Goal: Task Accomplishment & Management: Complete application form

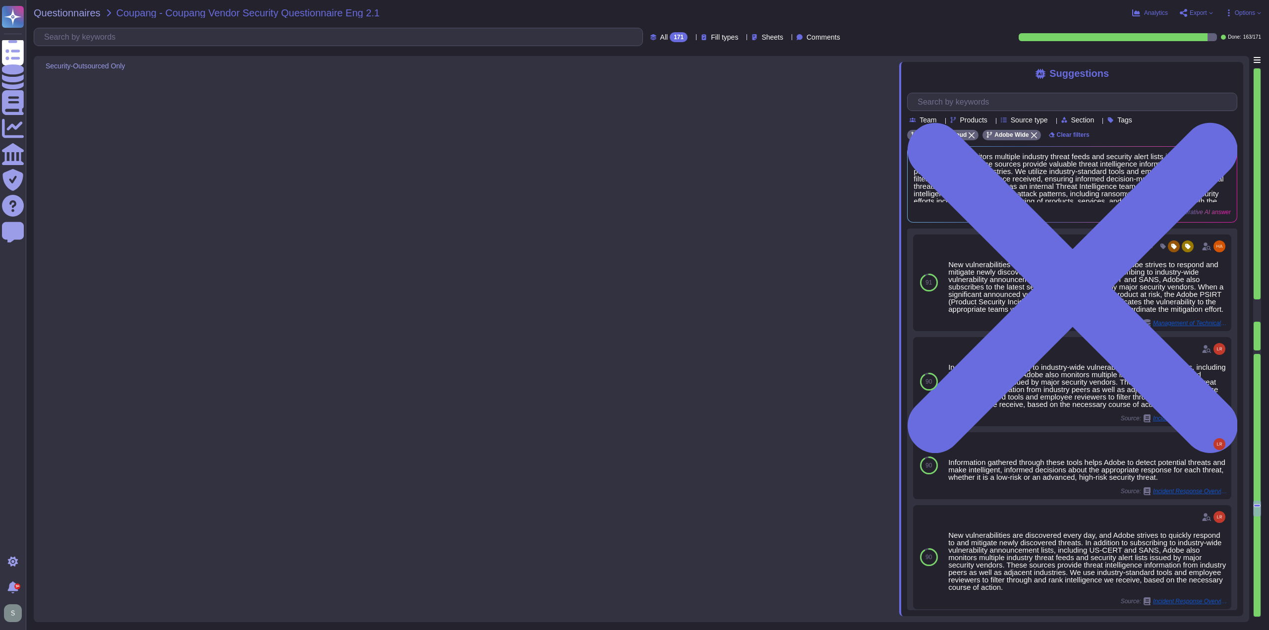
type textarea "Adobe has a structured approach to application vulnerability response through i…"
type textarea "- Logs are retained for a minimum period of one year. - Logs must be retained w…"
type textarea "Adobe subscribes to industry-wide vulnerability announcement lists, including U…"
type textarea "Only authorized VPN client software is permitted to connect to Remote Access VP…"
type textarea "Virtual machines are used. VMIs employ separate areas for operating systems and…"
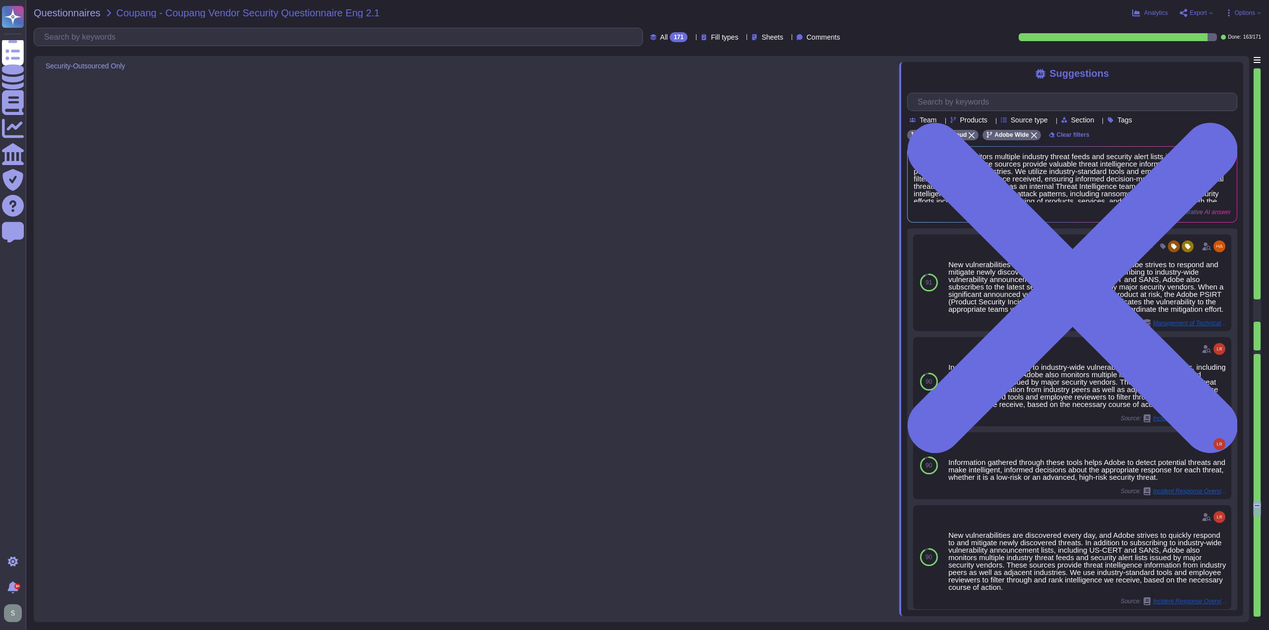
type textarea "Adobe uses a privileged access management ([PERSON_NAME]) solution to prevent t…"
type textarea "- Only organization-owned equipment is permitted to connect from internal netwo…"
type textarea "- Multi-factor authentication (MFA) is required prior to obtaining access to Ad…"
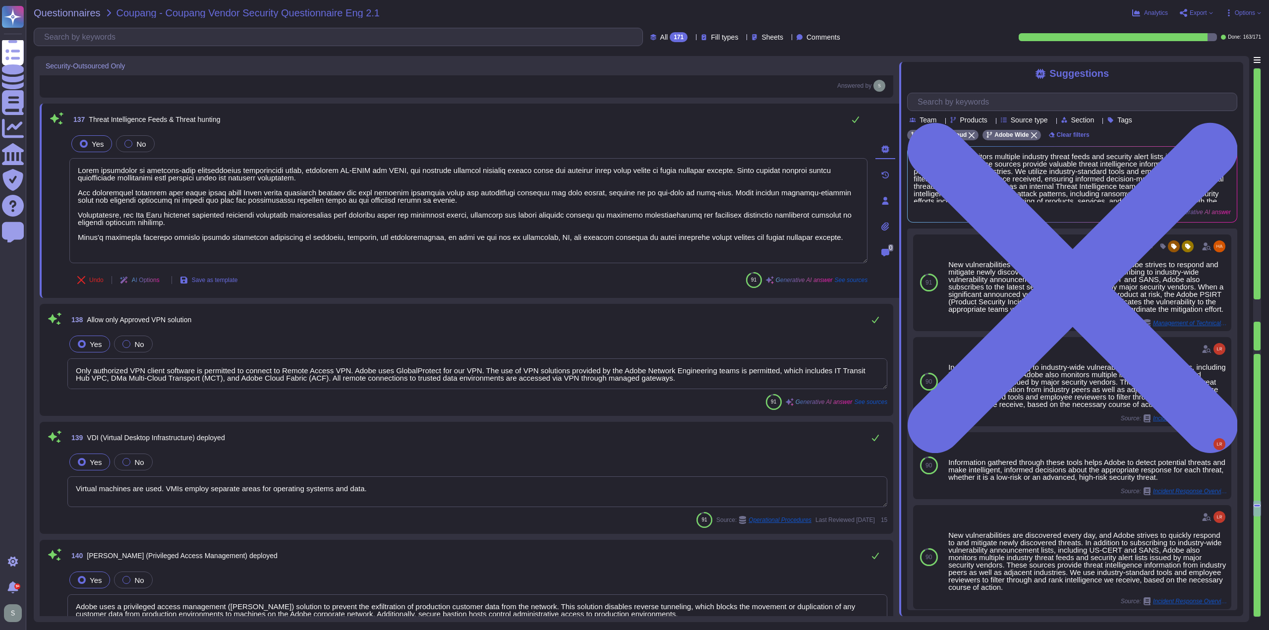
click at [687, 380] on textarea "Only authorized VPN client software is permitted to connect to Remote Access VP…" at bounding box center [477, 373] width 820 height 31
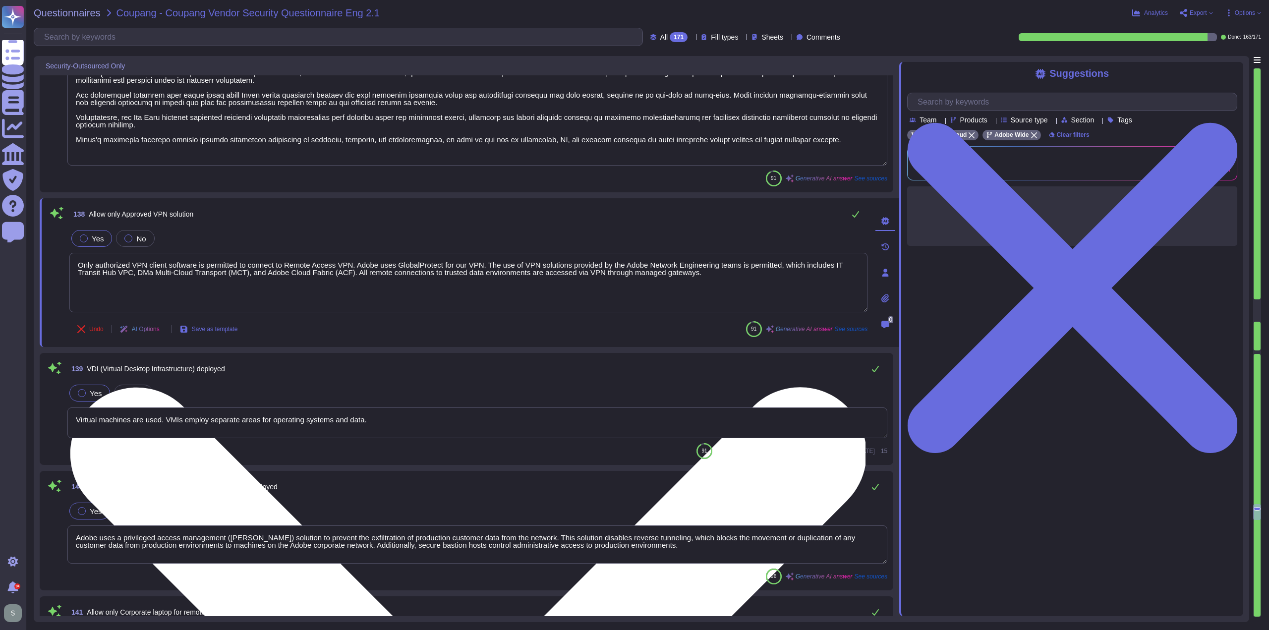
scroll to position [17986, 0]
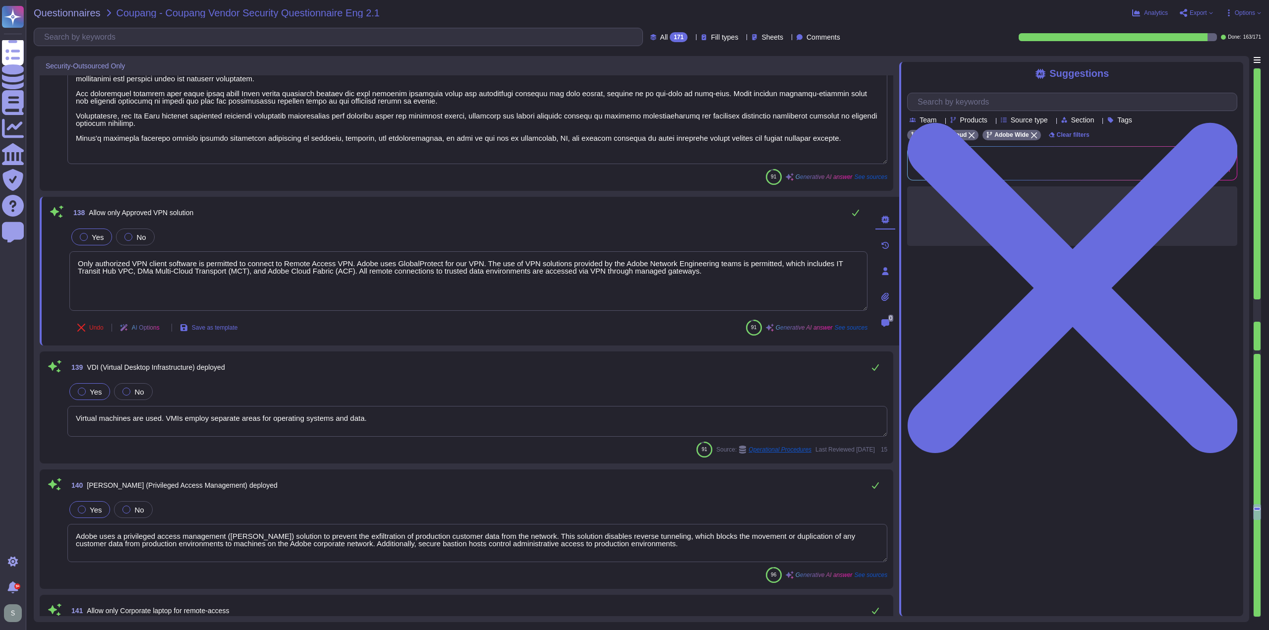
click at [448, 411] on textarea "Virtual machines are used. VMIs employ separate areas for operating systems and…" at bounding box center [477, 421] width 820 height 31
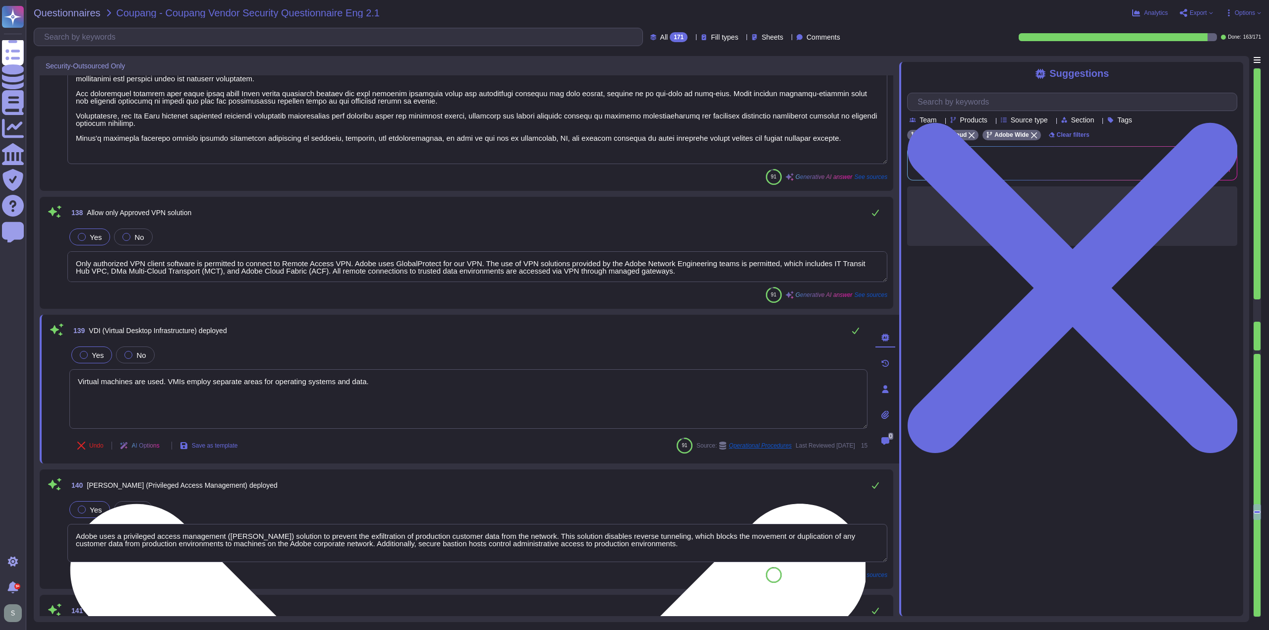
click at [437, 388] on textarea "Virtual machines are used. VMIs employ separate areas for operating systems and…" at bounding box center [468, 398] width 798 height 59
click at [437, 385] on textarea "Virtual machines are used. VMIs employ separate areas for operating systems and…" at bounding box center [468, 398] width 798 height 59
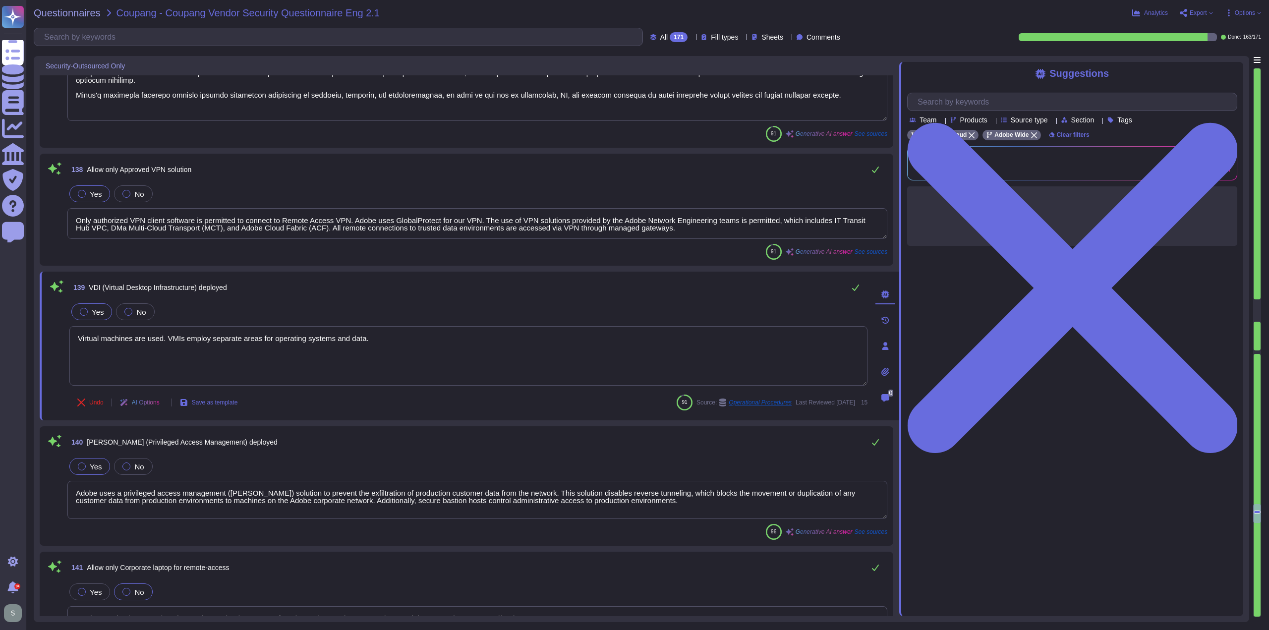
type textarea "Data movement restrictions are enforced through a combination of technical and …"
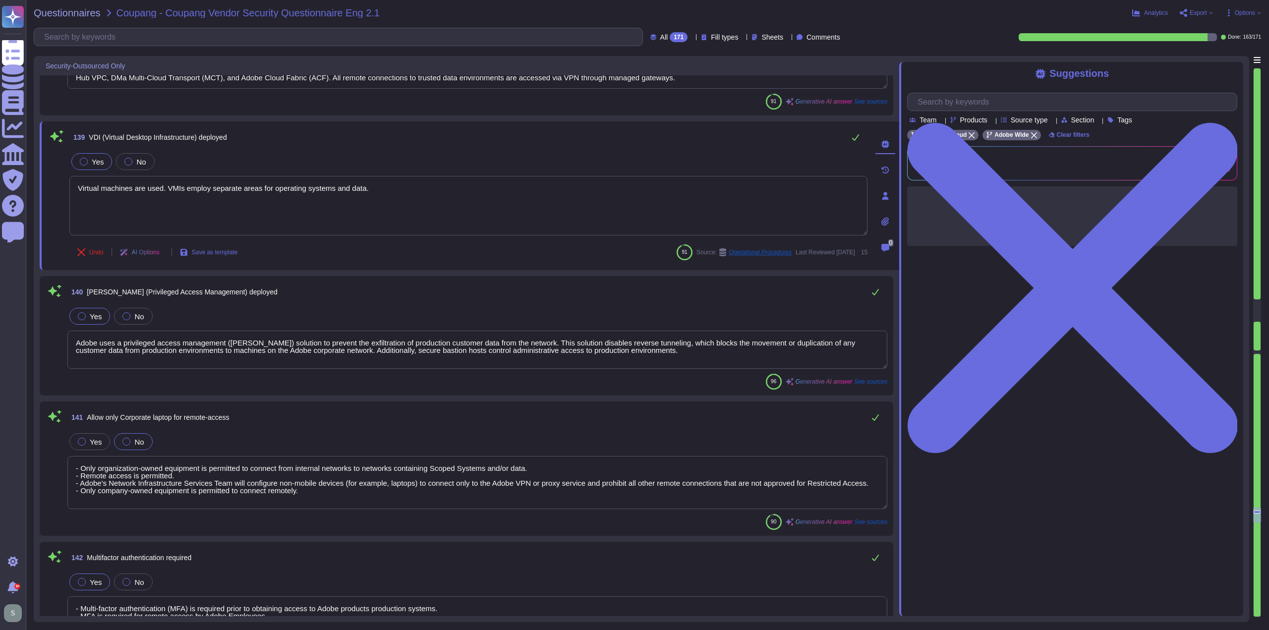
scroll to position [18185, 0]
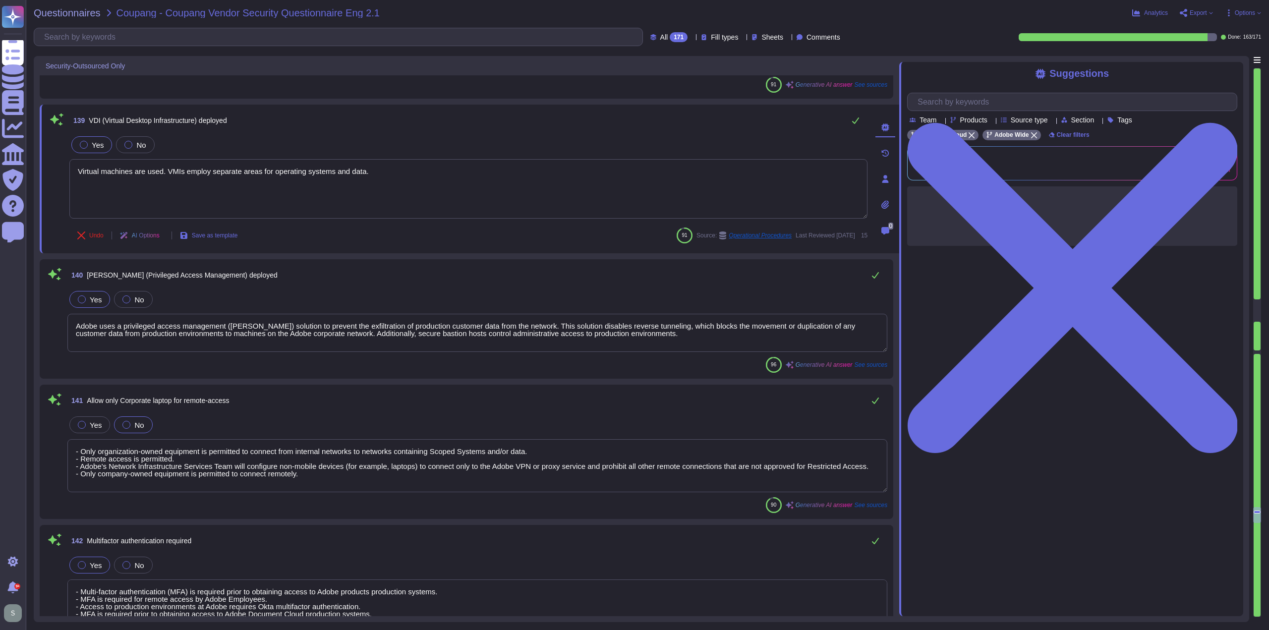
type textarea "- Printing restrictions are enforced as part of Adobe's Security Awareness trai…"
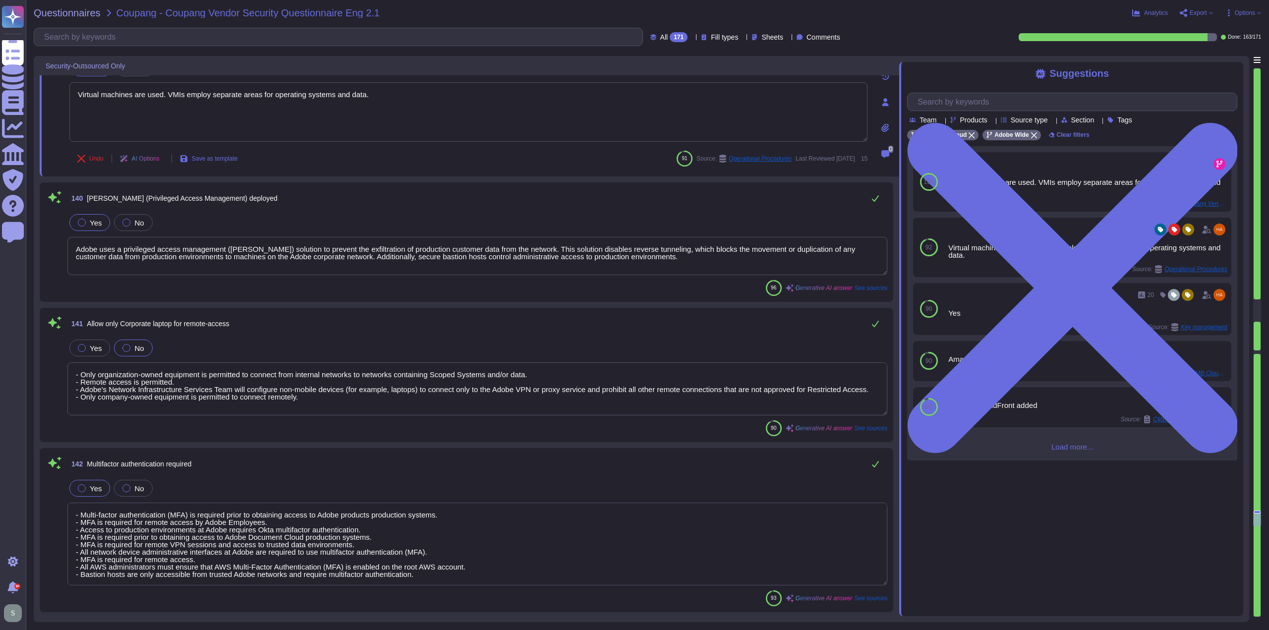
scroll to position [18284, 0]
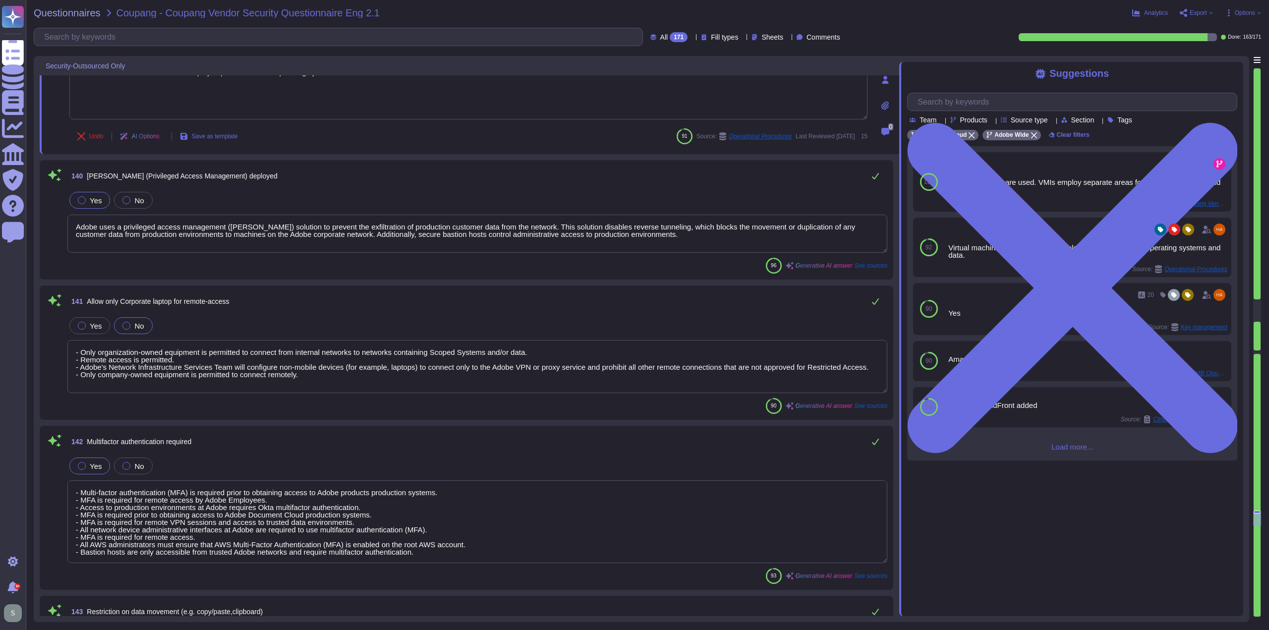
click at [633, 237] on textarea "Adobe uses a privileged access management ([PERSON_NAME]) solution to prevent t…" at bounding box center [477, 234] width 820 height 38
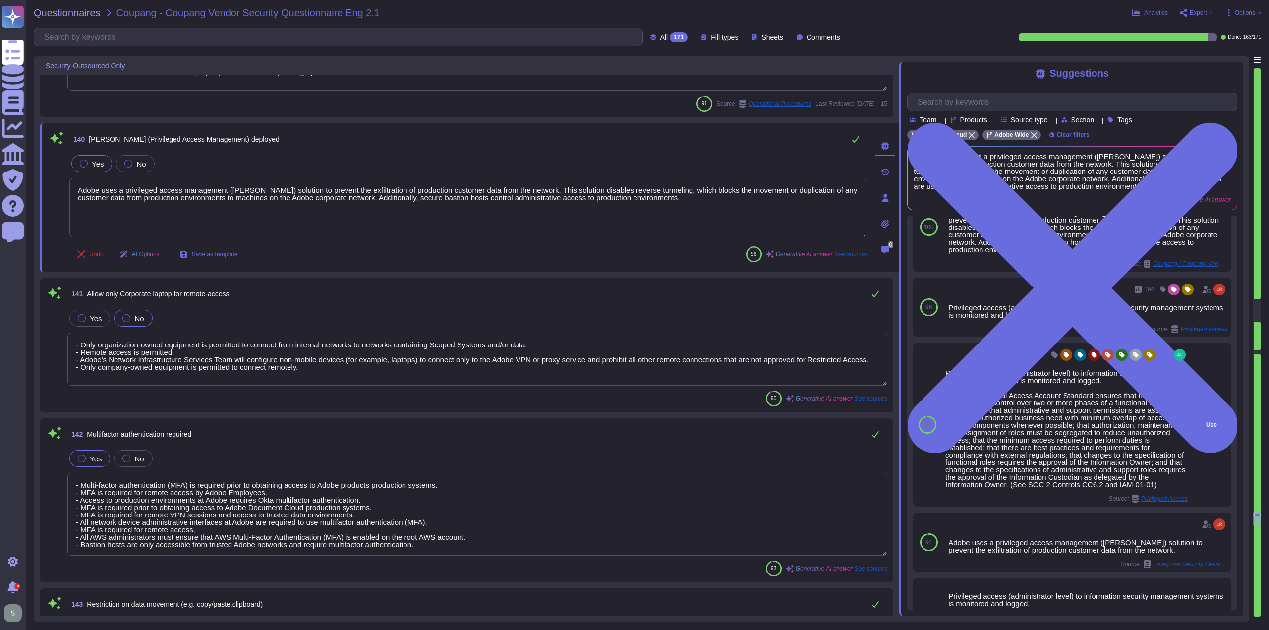
scroll to position [99, 0]
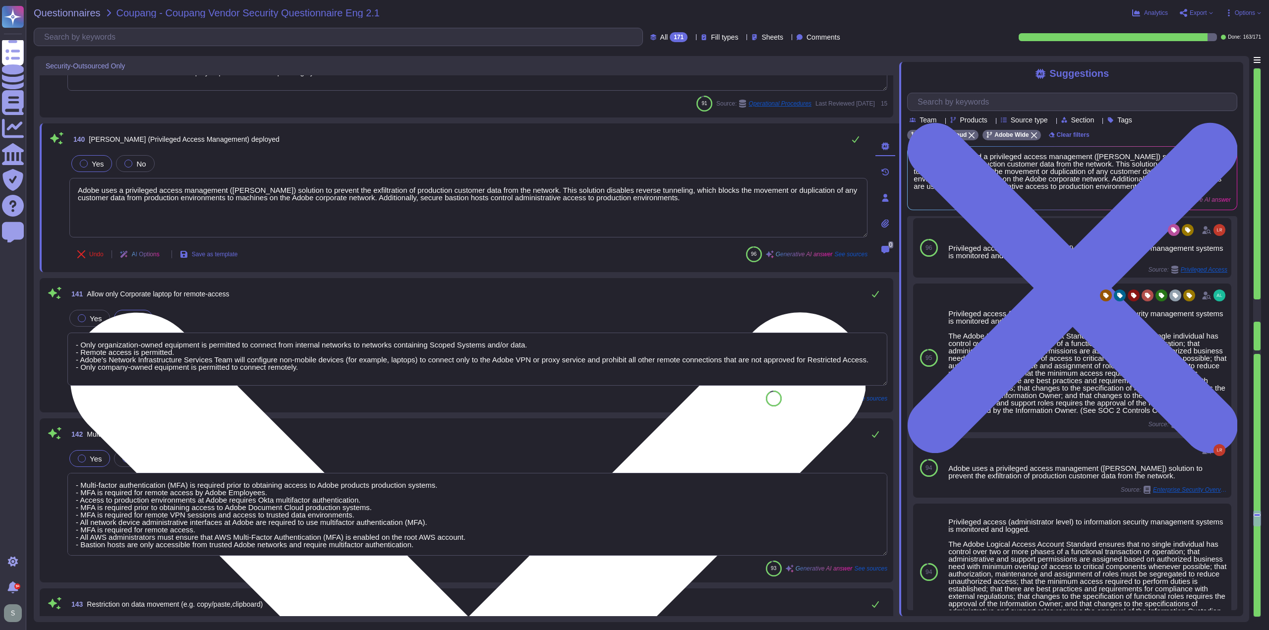
drag, startPoint x: 277, startPoint y: 190, endPoint x: 665, endPoint y: 201, distance: 388.3
click at [665, 201] on textarea "Adobe uses a privileged access management ([PERSON_NAME]) solution to prevent t…" at bounding box center [468, 207] width 798 height 59
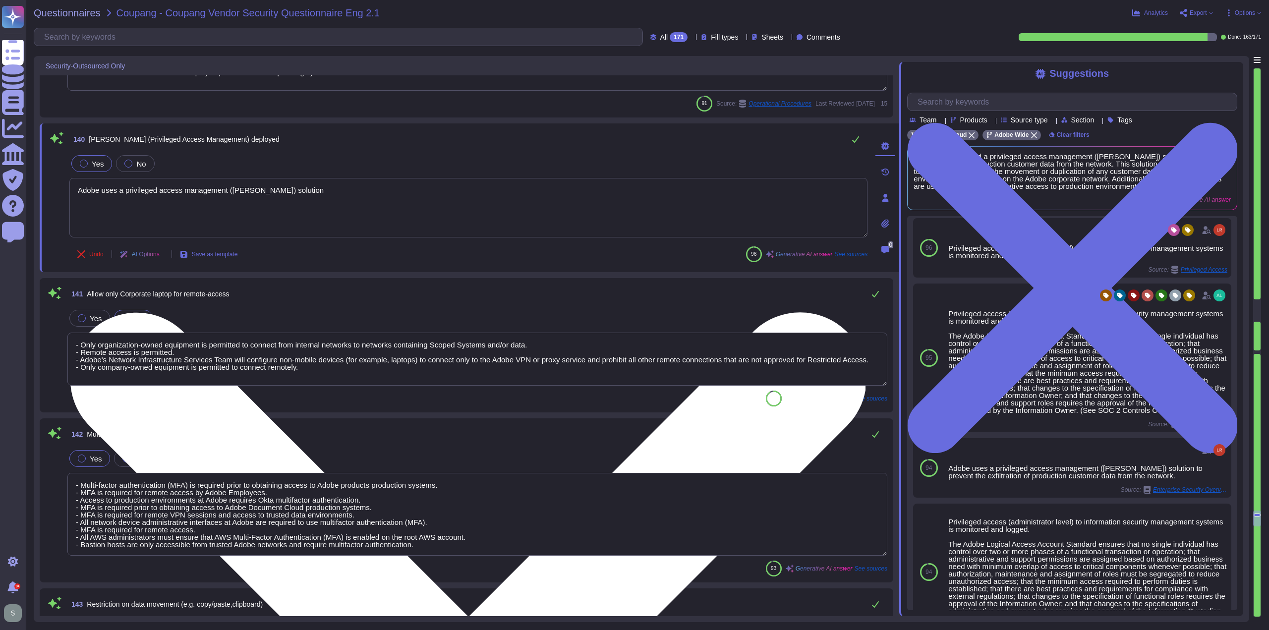
type textarea "Adobe uses a privileged access management ([PERSON_NAME]) solution"
type textarea "- Session timeout may be configured by the customer. - Session timeouts must be…"
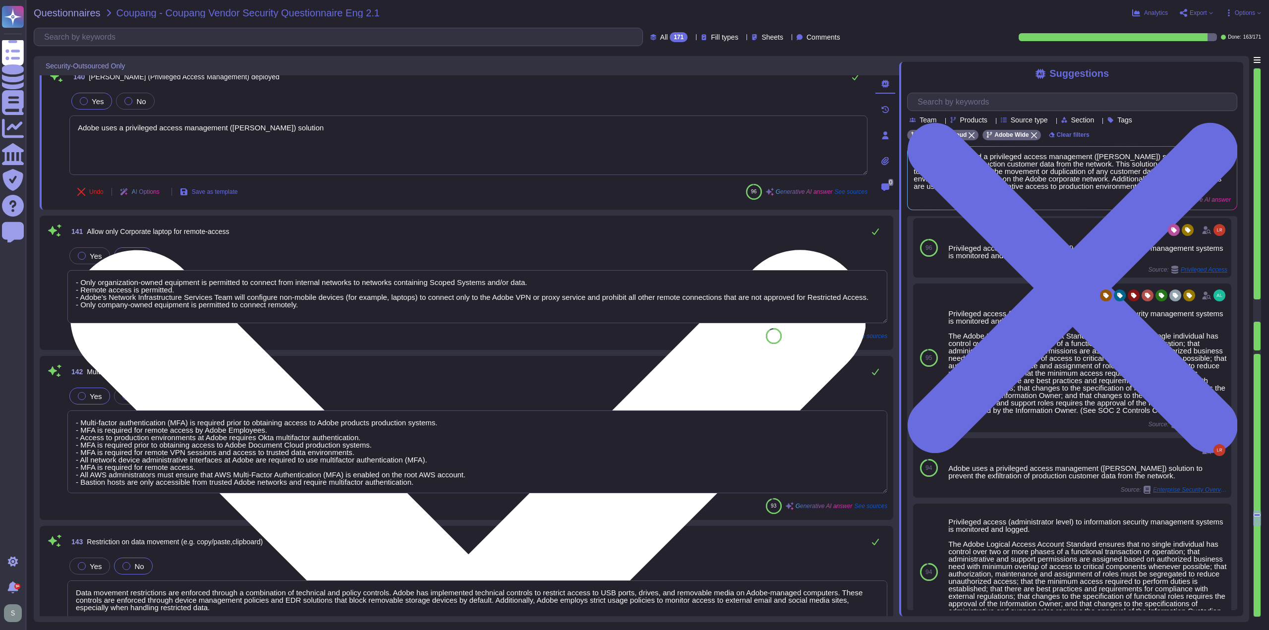
scroll to position [18383, 0]
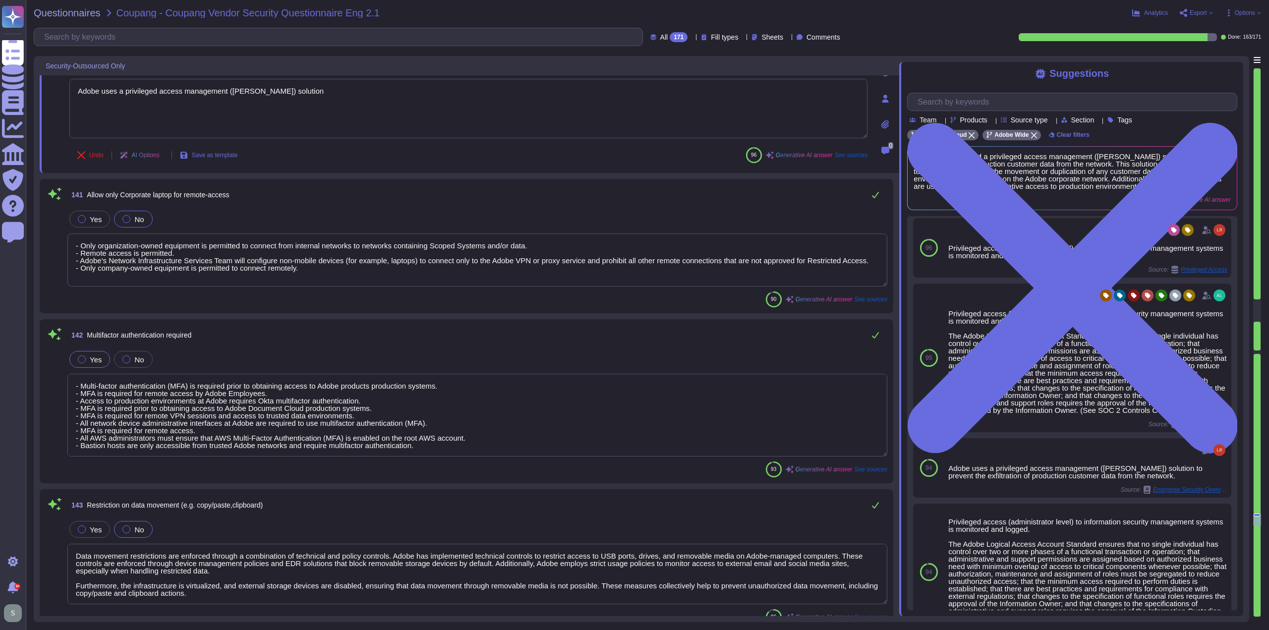
type textarea "Adobe uses a privileged access management ([PERSON_NAME]) solution"
click at [374, 269] on textarea "- Only organization-owned equipment is permitted to connect from internal netwo…" at bounding box center [477, 259] width 820 height 53
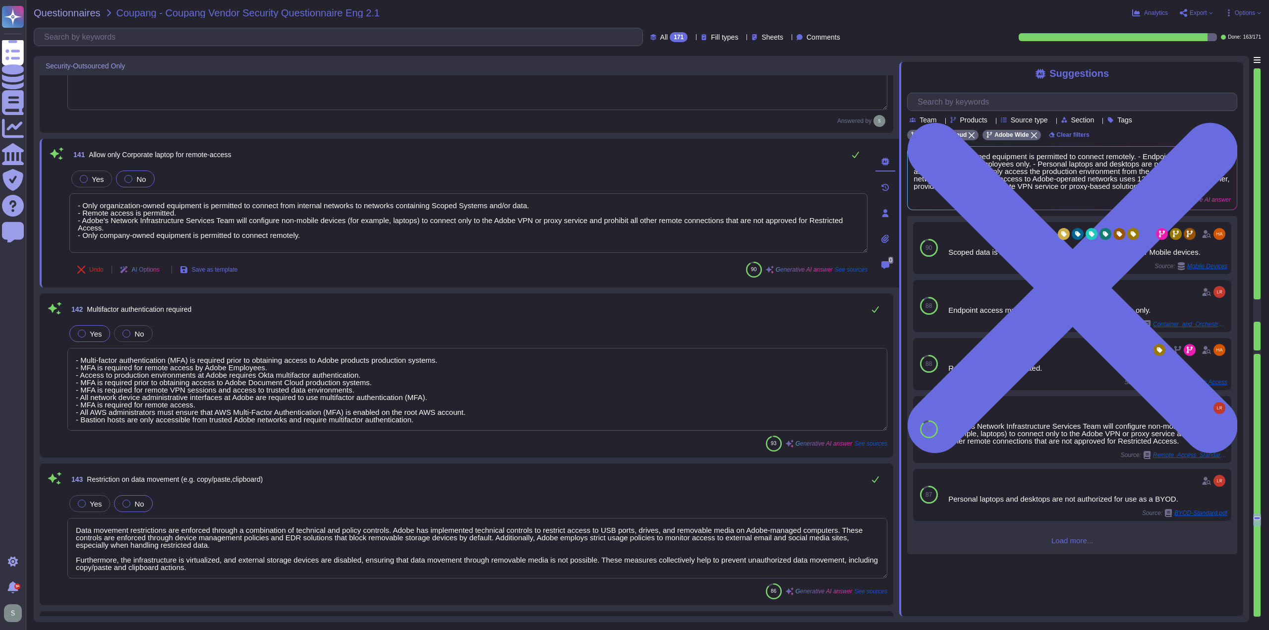
scroll to position [18432, 0]
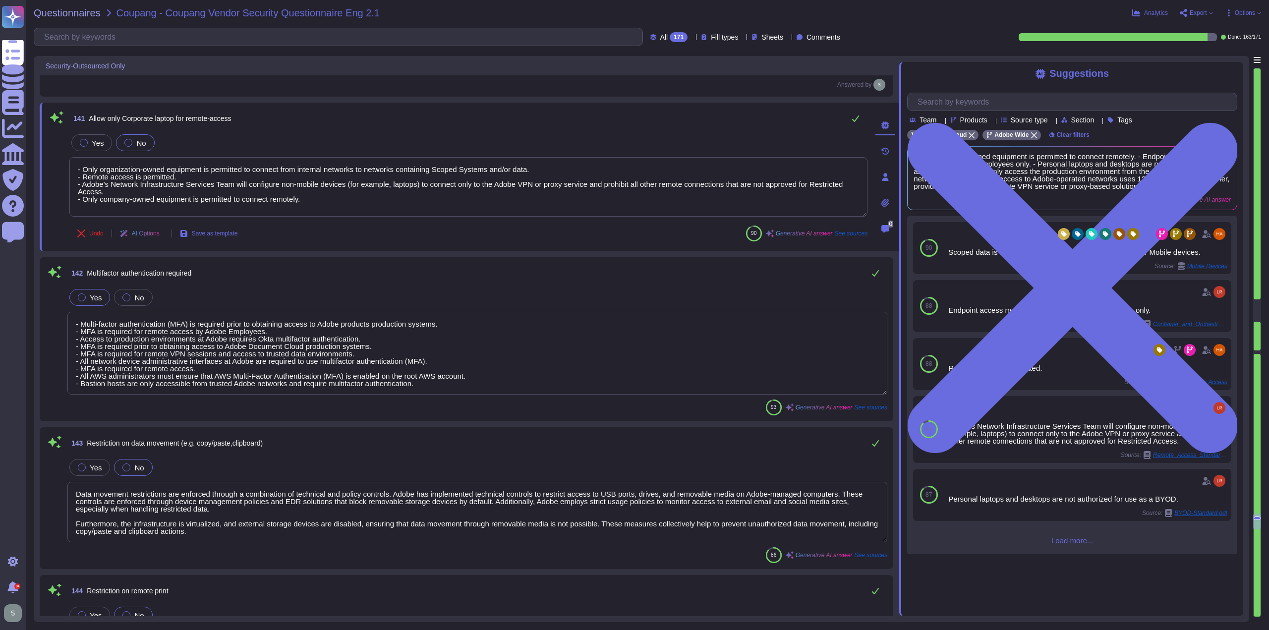
type textarea "- Physical access to facilities housing information systems is restricted to au…"
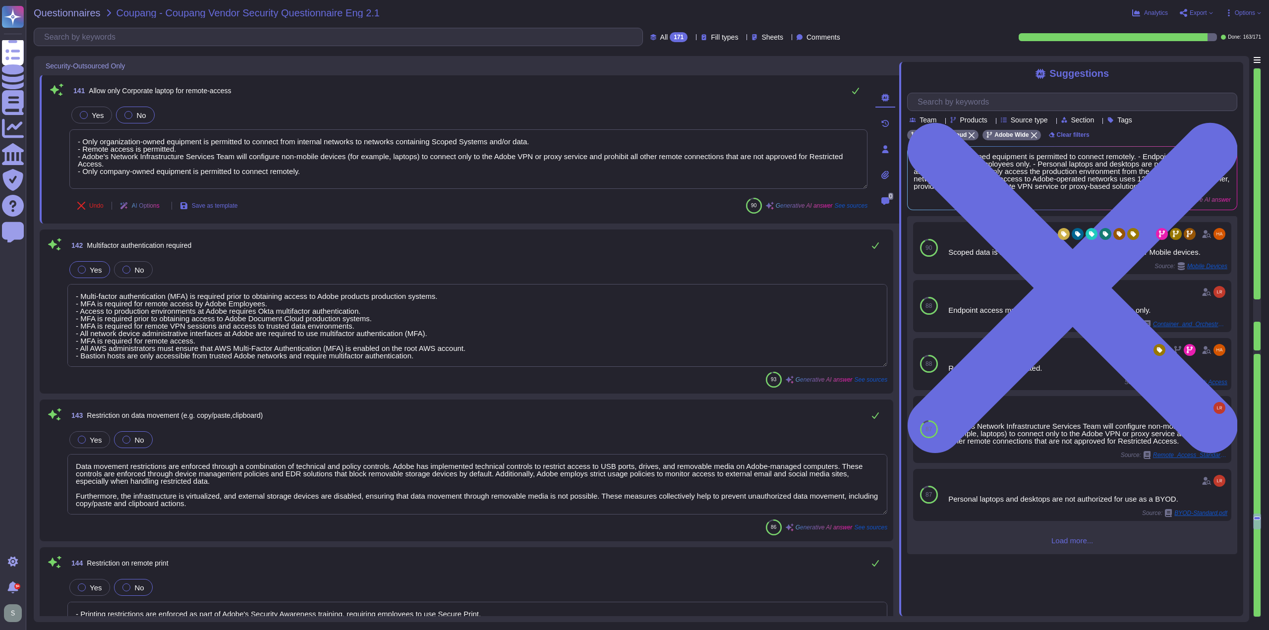
scroll to position [18482, 0]
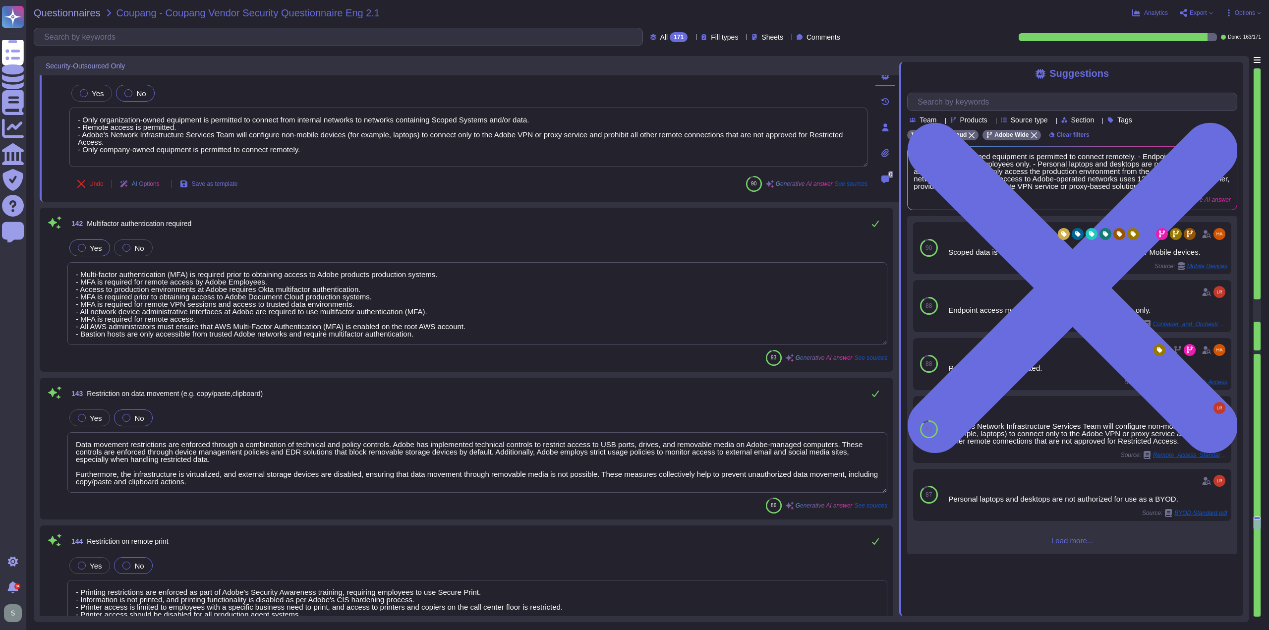
click at [455, 276] on textarea "- Multi-factor authentication (MFA) is required prior to obtaining access to Ad…" at bounding box center [477, 303] width 820 height 83
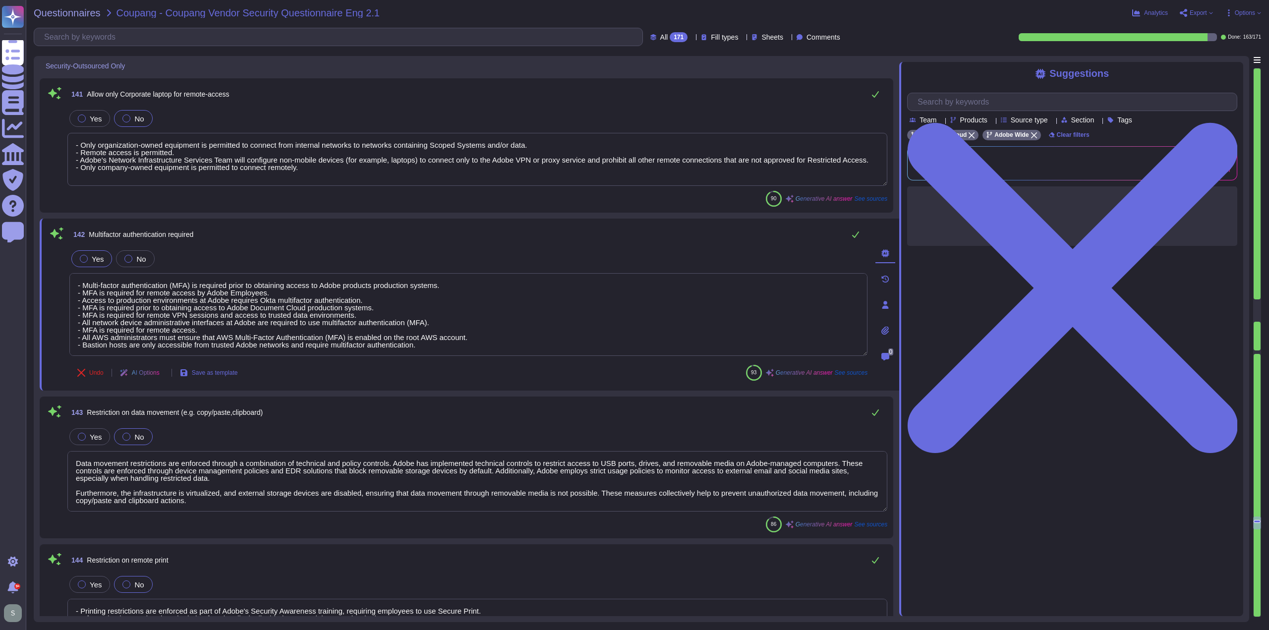
scroll to position [18432, 0]
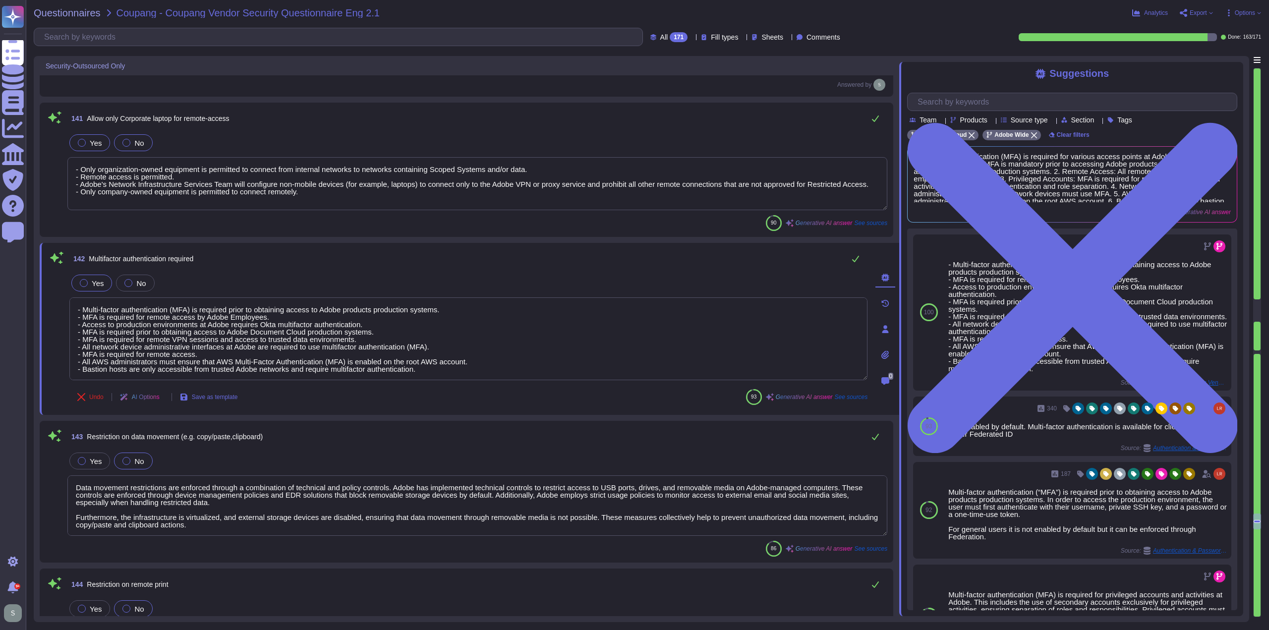
click at [79, 142] on div at bounding box center [82, 143] width 8 height 8
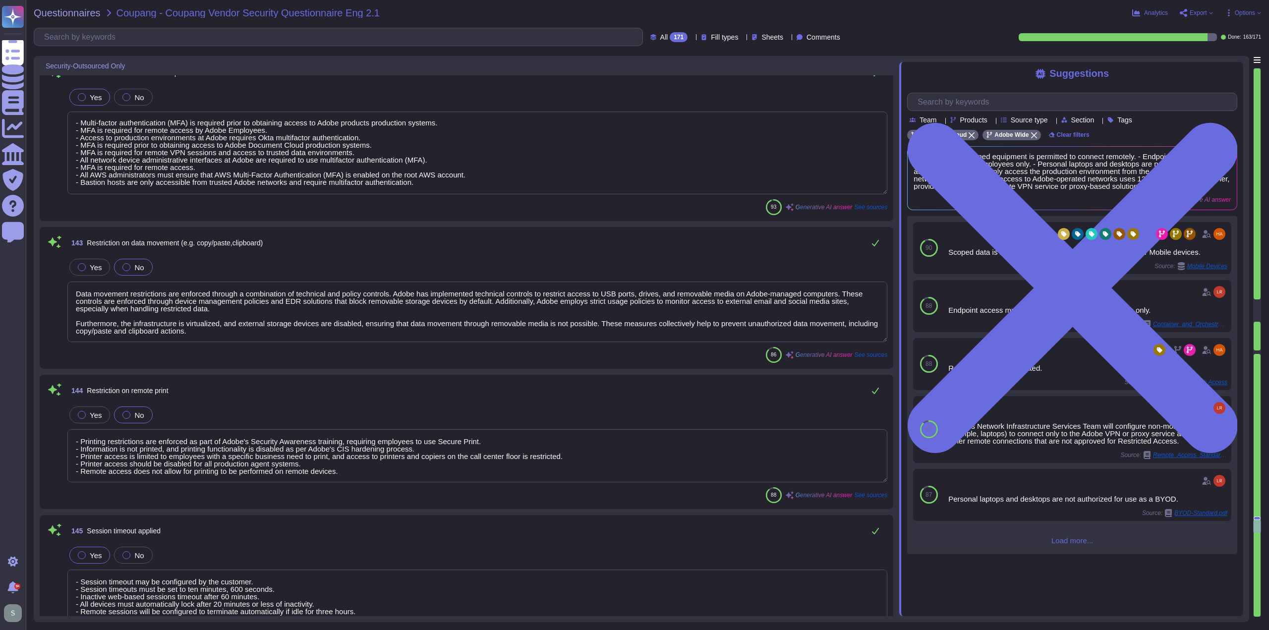
scroll to position [1, 0]
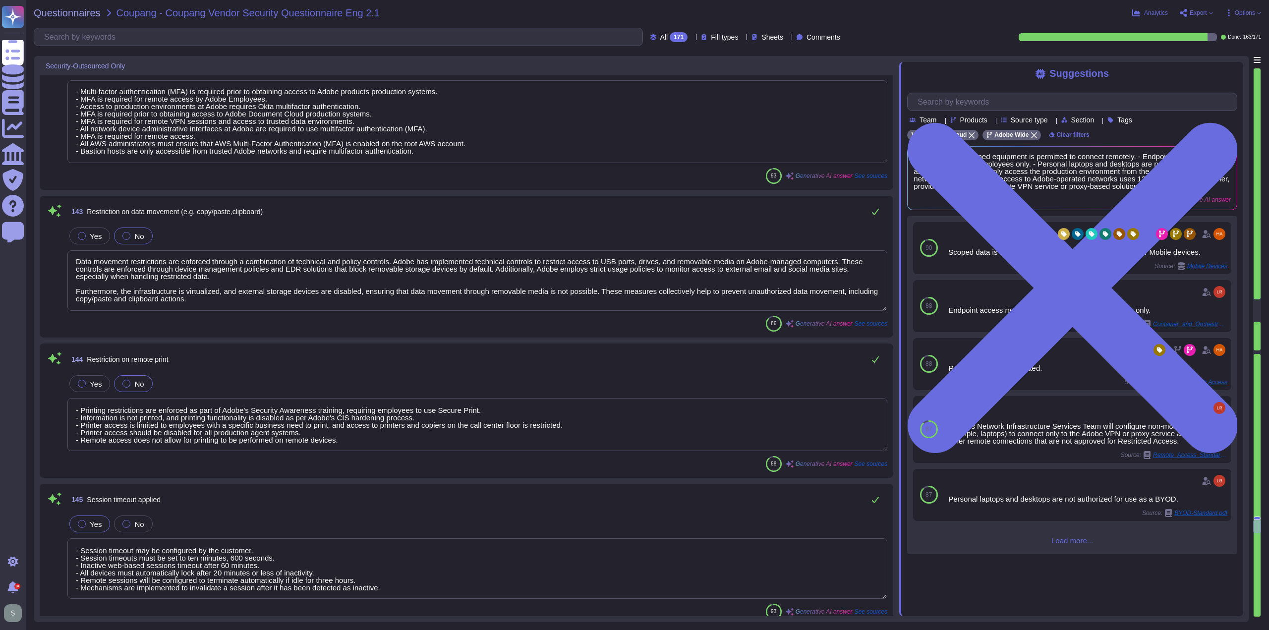
type textarea "To physically block unauthorized individuals from entering the office, our faci…"
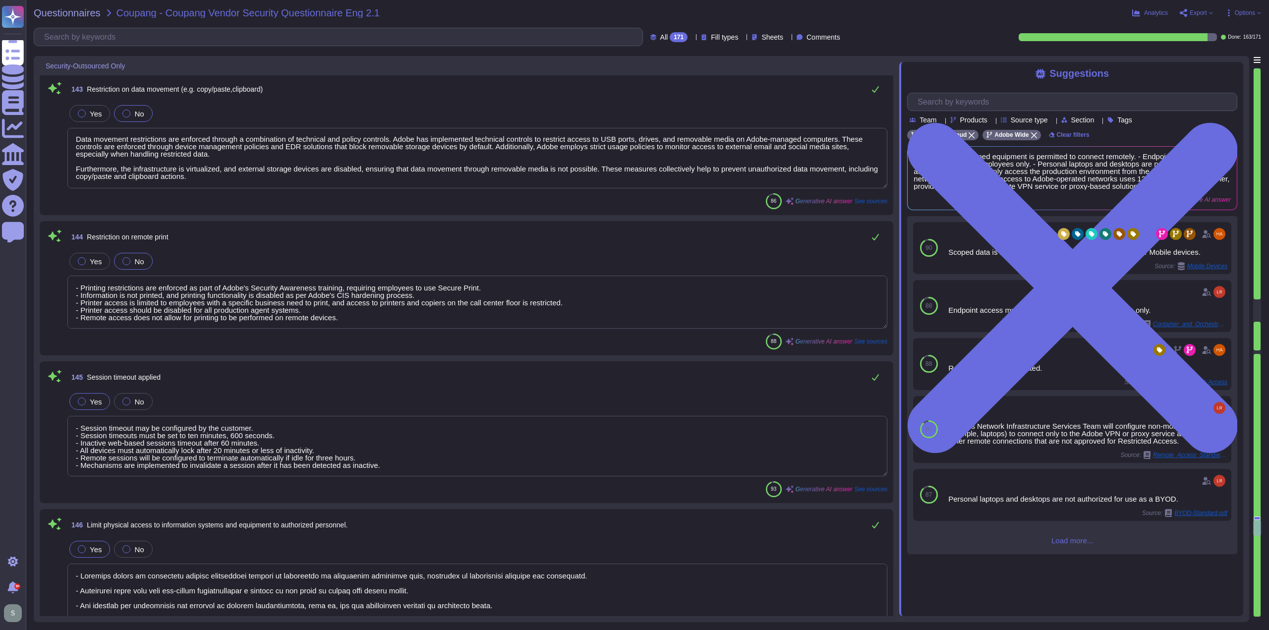
scroll to position [18779, 0]
click at [88, 111] on label "Yes" at bounding box center [90, 113] width 24 height 8
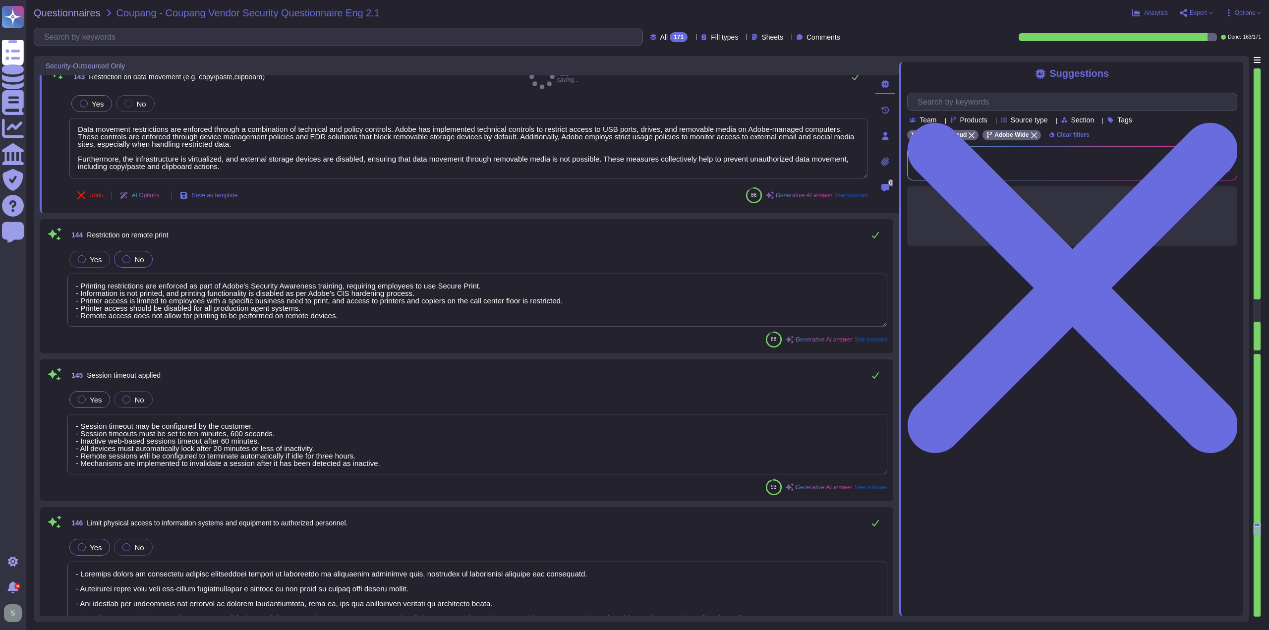
click at [82, 100] on div at bounding box center [84, 104] width 8 height 8
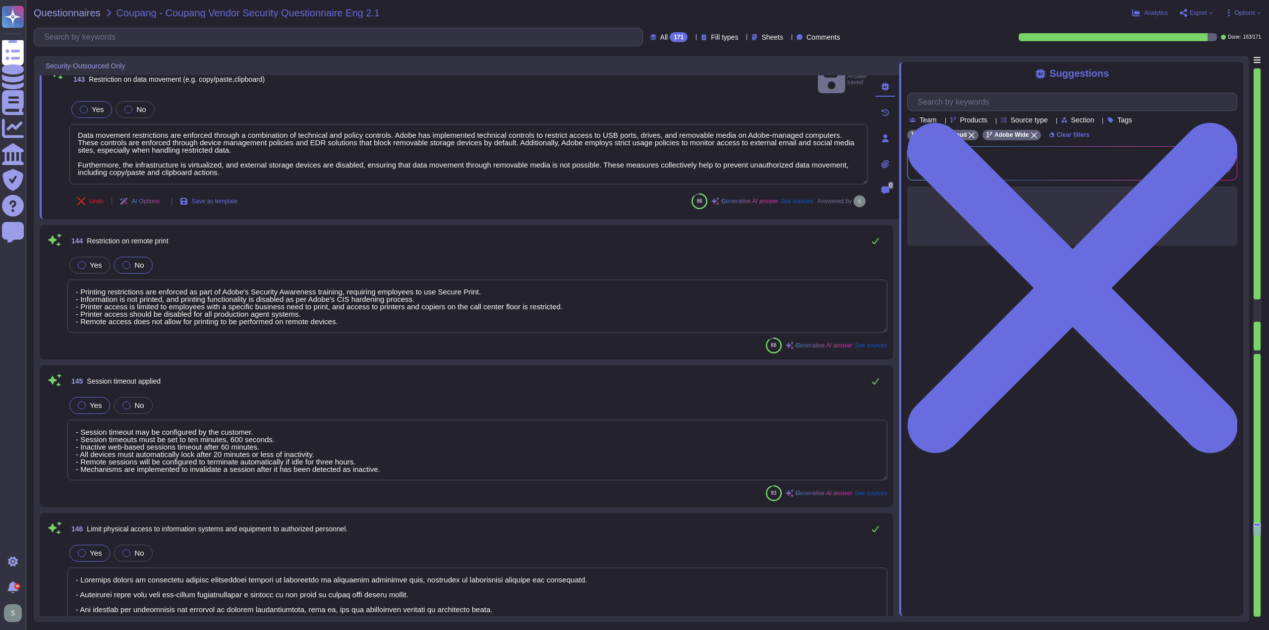
scroll to position [18829, 0]
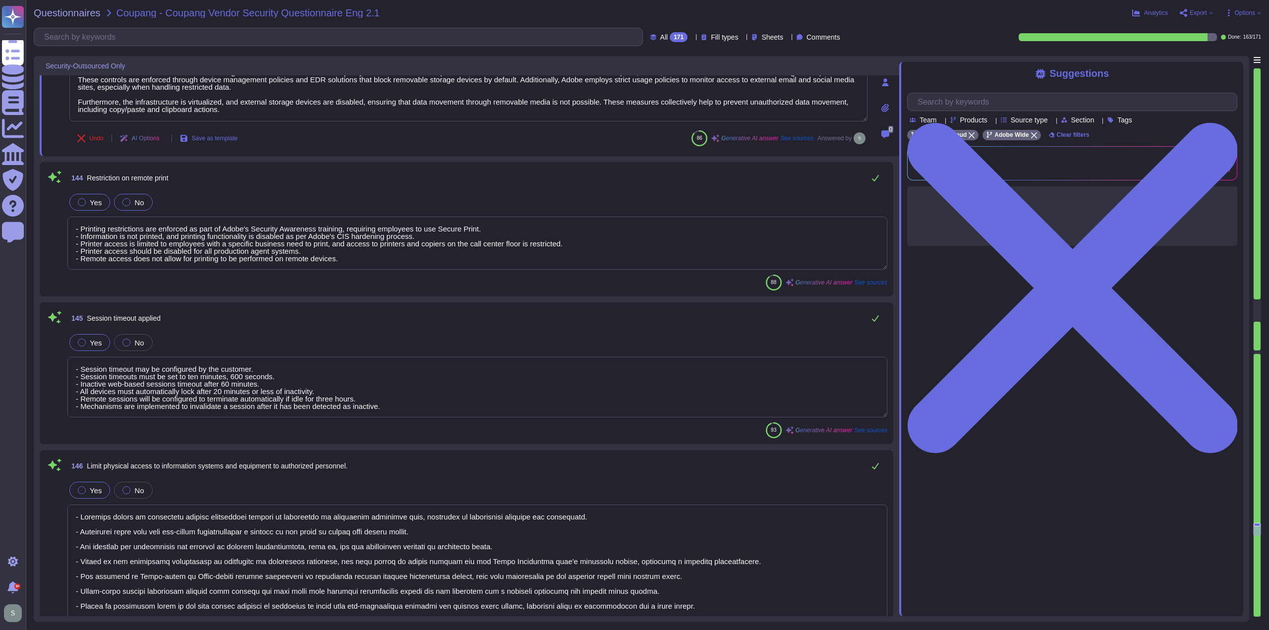
click at [79, 201] on div at bounding box center [82, 202] width 8 height 8
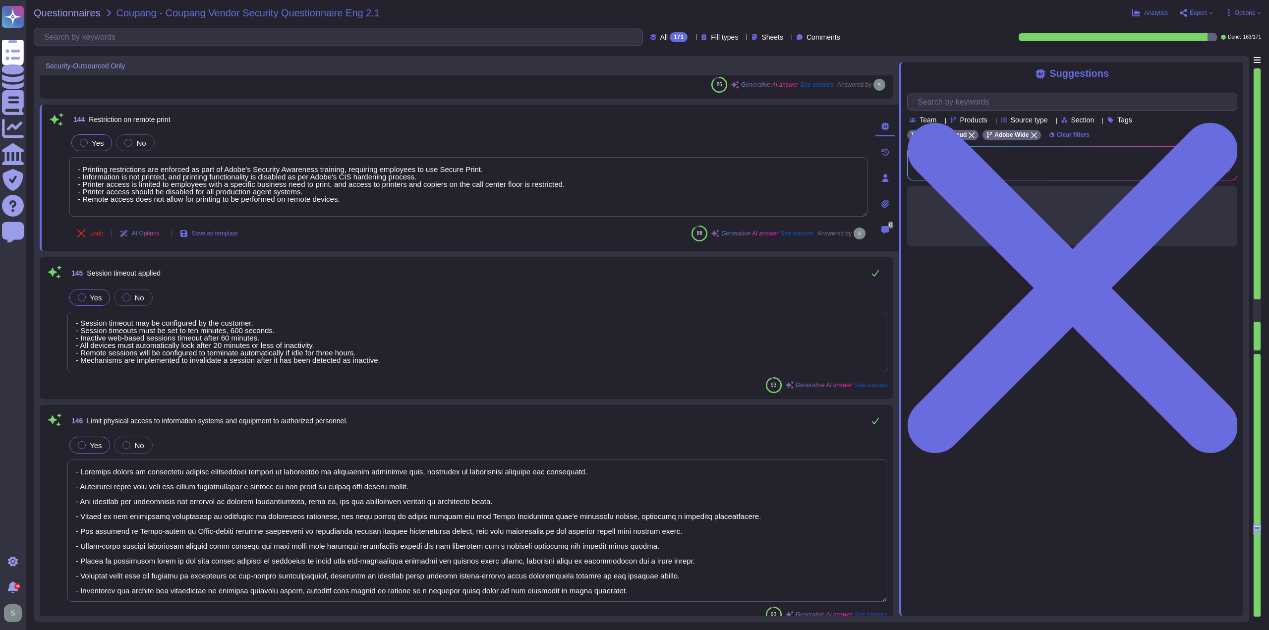
scroll to position [1, 0]
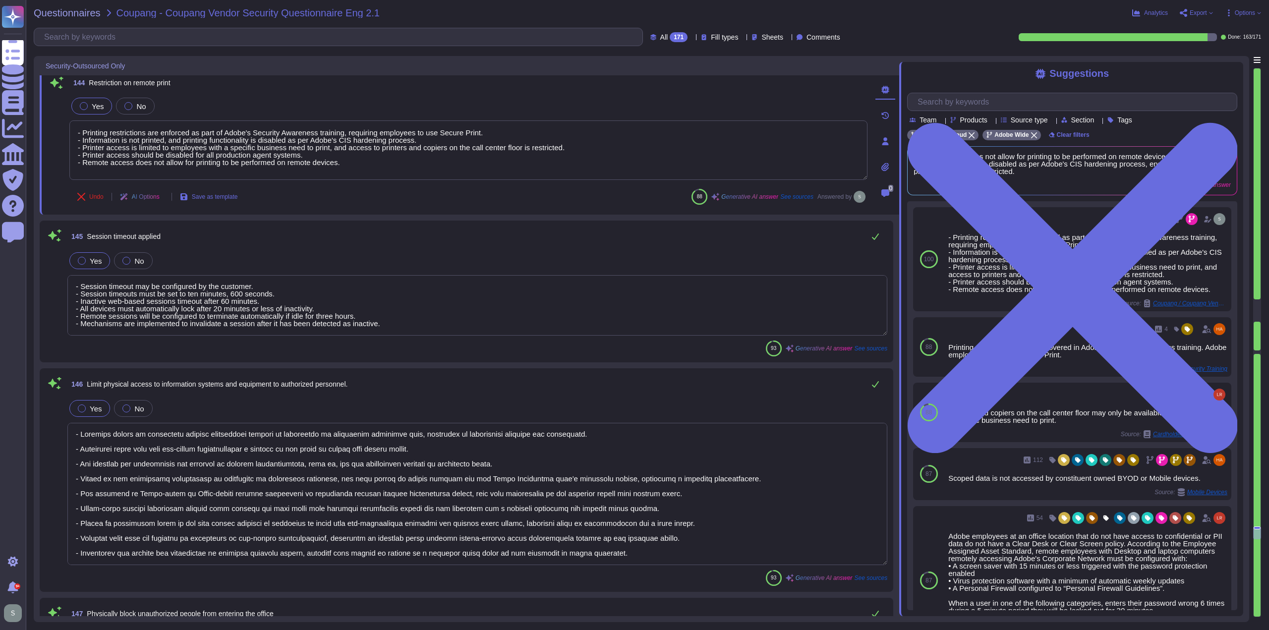
type textarea "Data classification involves categorizing data into specific labels or tags tha…"
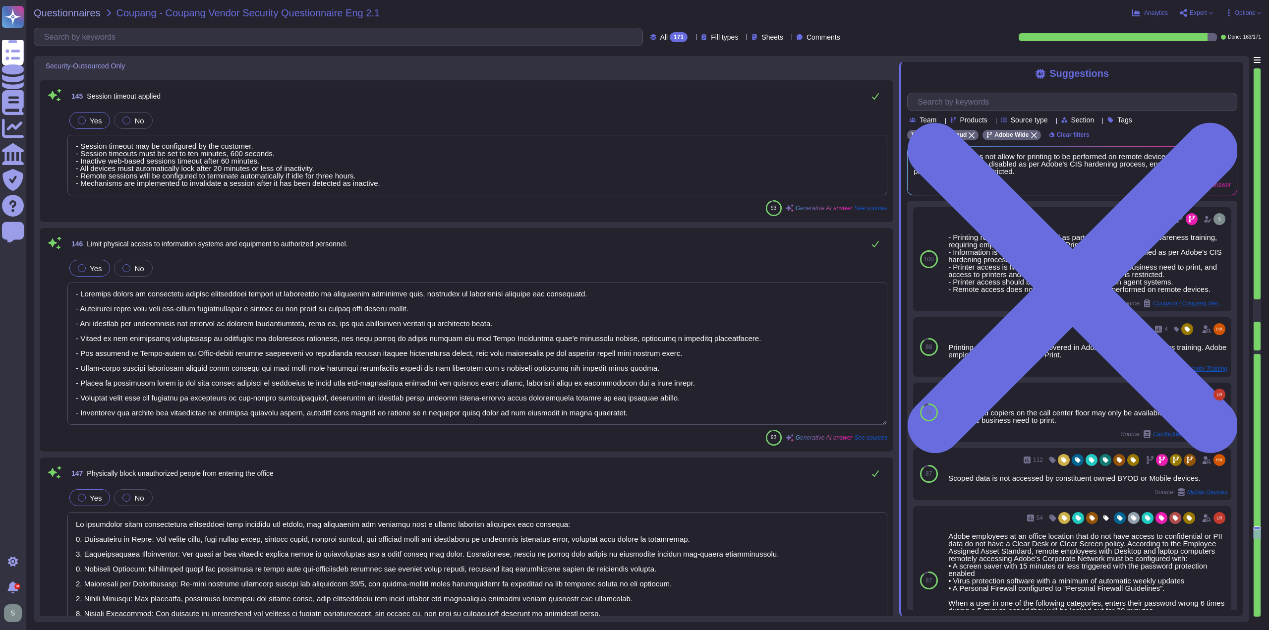
type textarea "The Data Owner must document the Data classification as further detailed in Sec…"
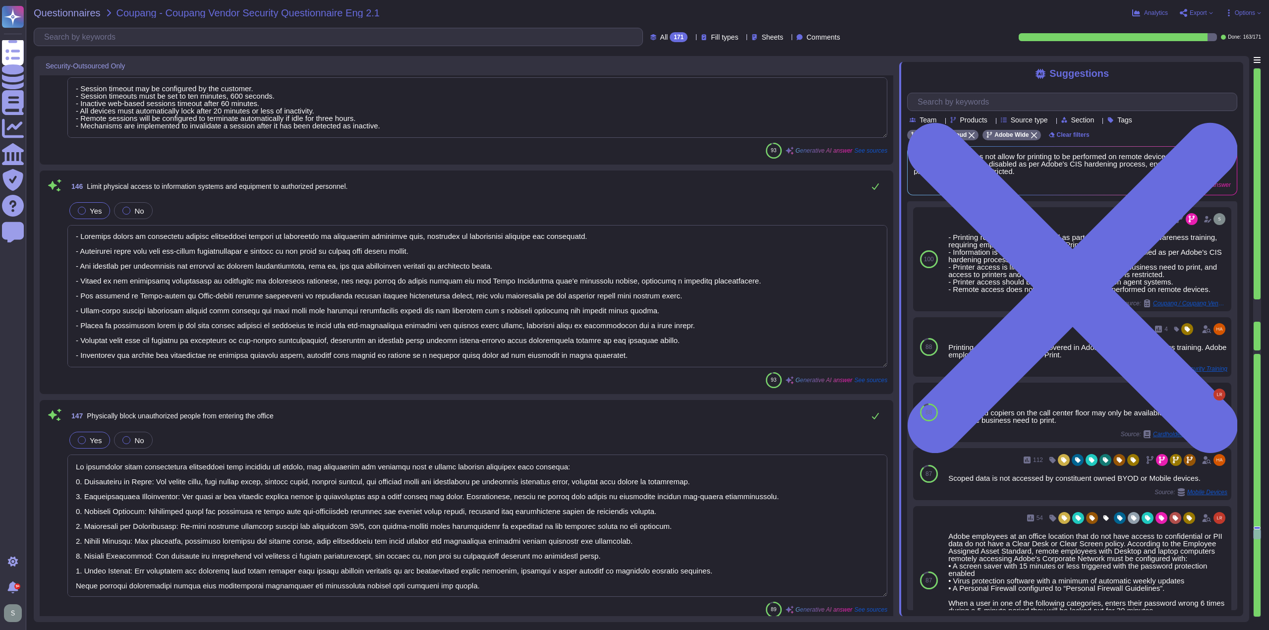
scroll to position [19126, 0]
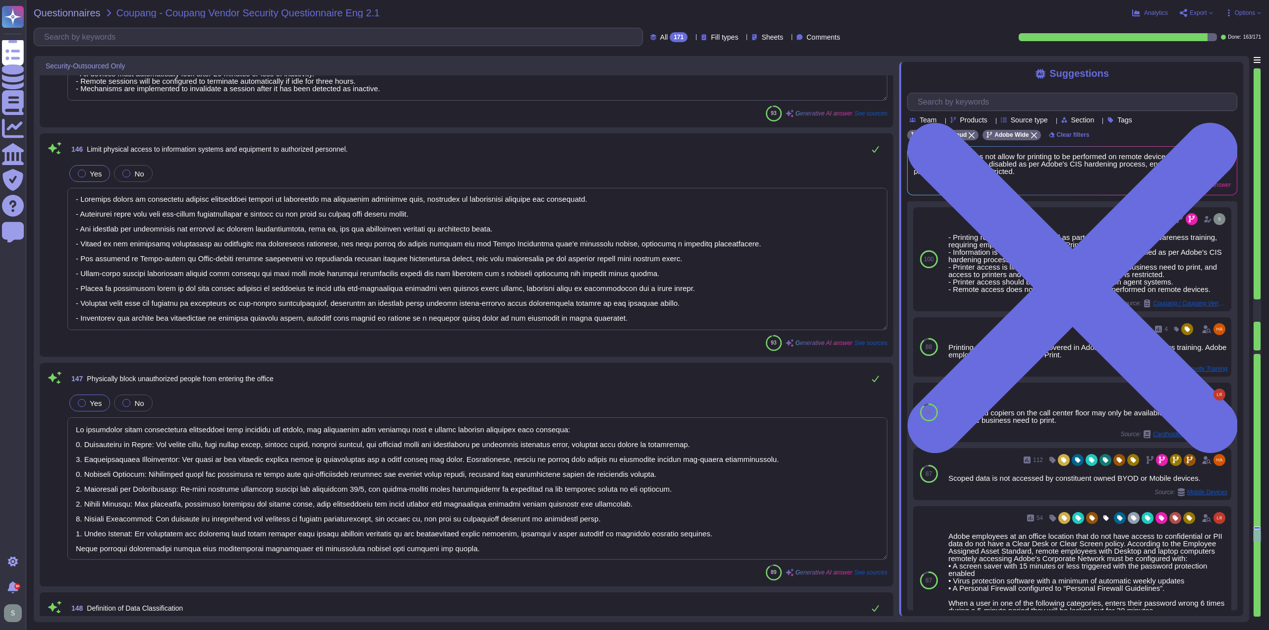
type textarea "Adobe has a dedicated Chief Security Officer (CSO) who oversees various teams o…"
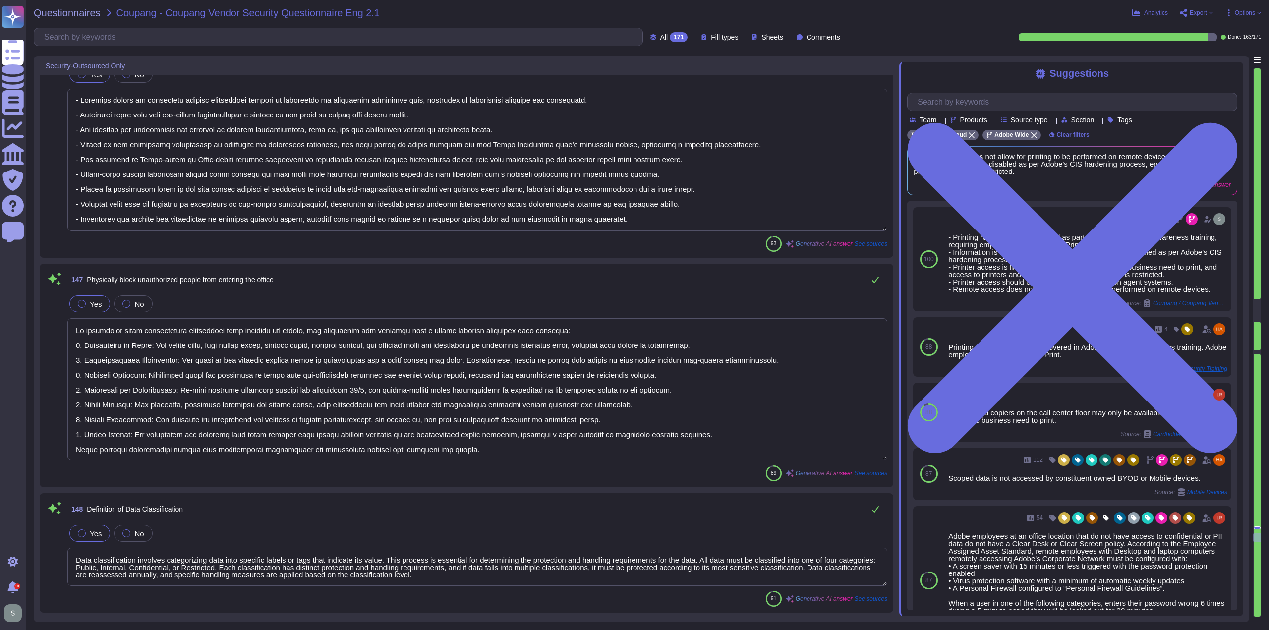
scroll to position [1, 0]
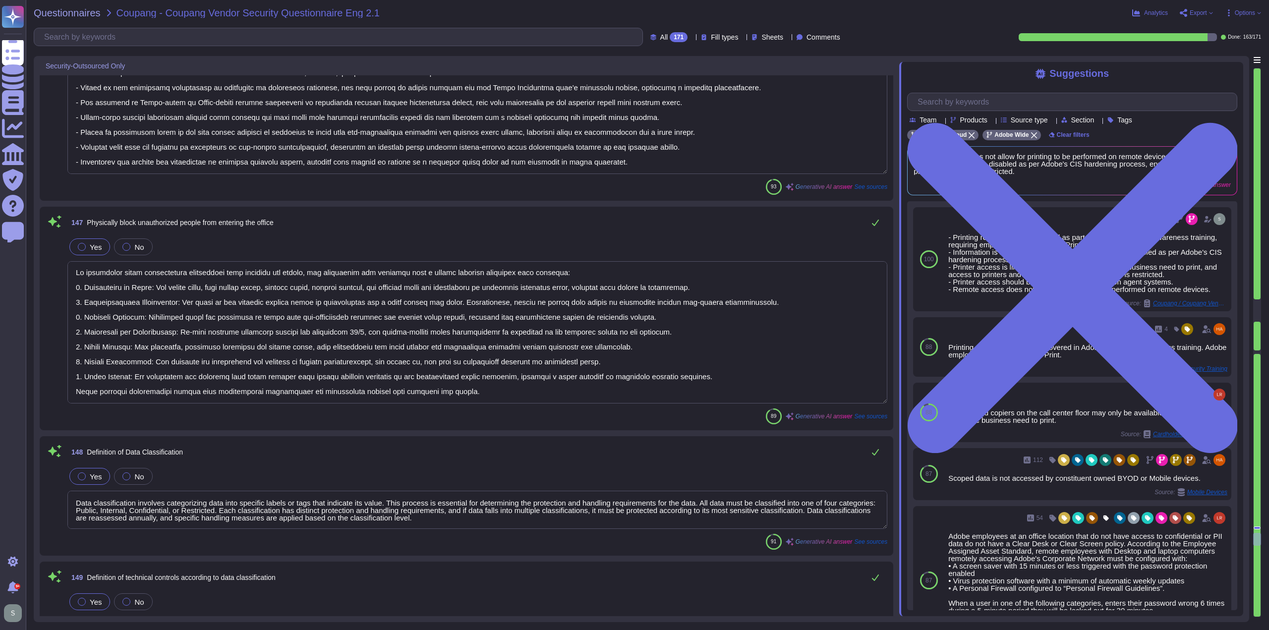
type textarea "Adobe's information security policies and standards are documented, reviewed an…"
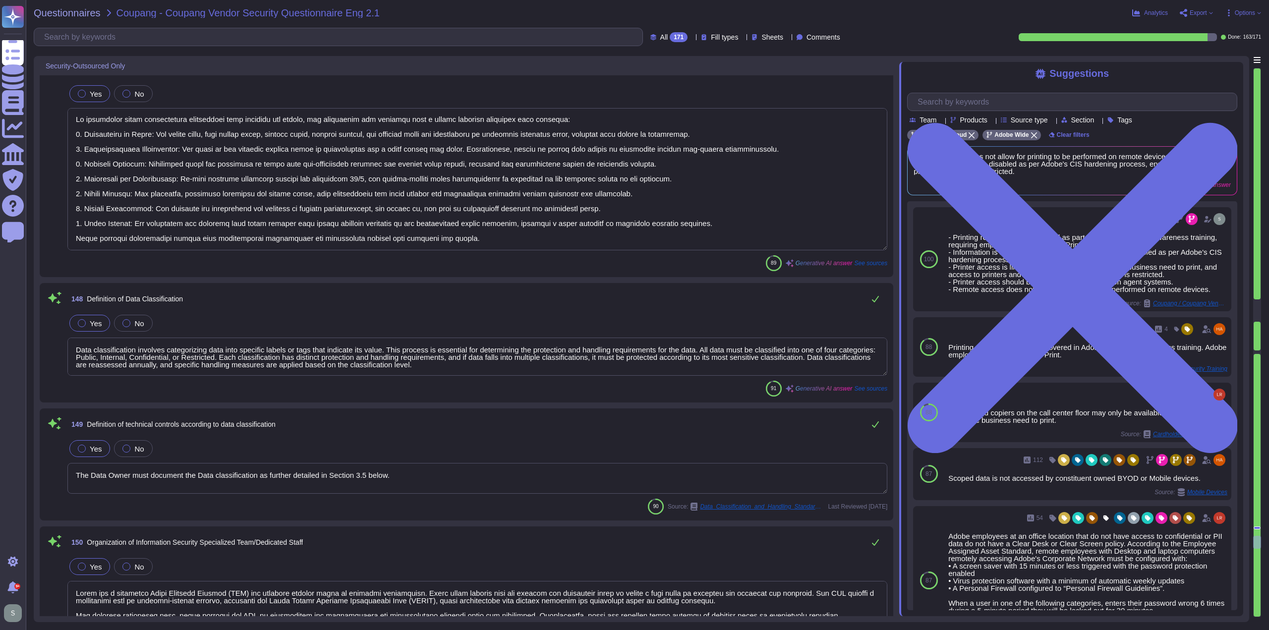
type textarea "Adobe maintains ISO 27001 certification and SOC 2 certification, both of which …"
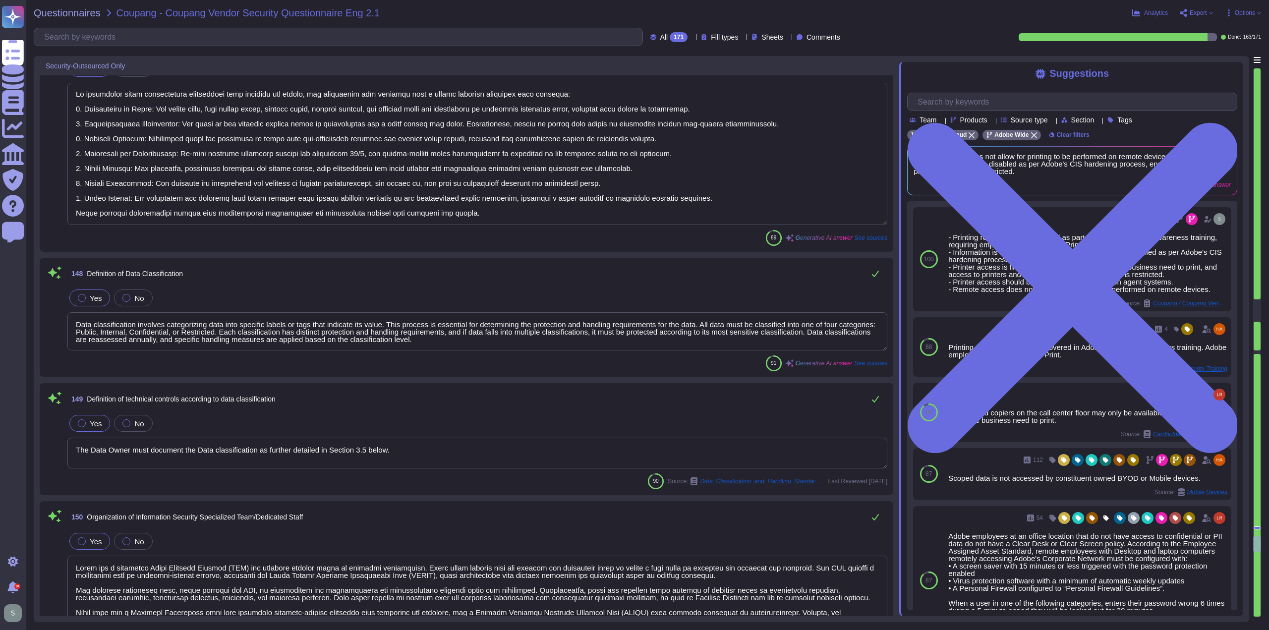
type textarea "Adobe conducts regular information security audits through both internal and ex…"
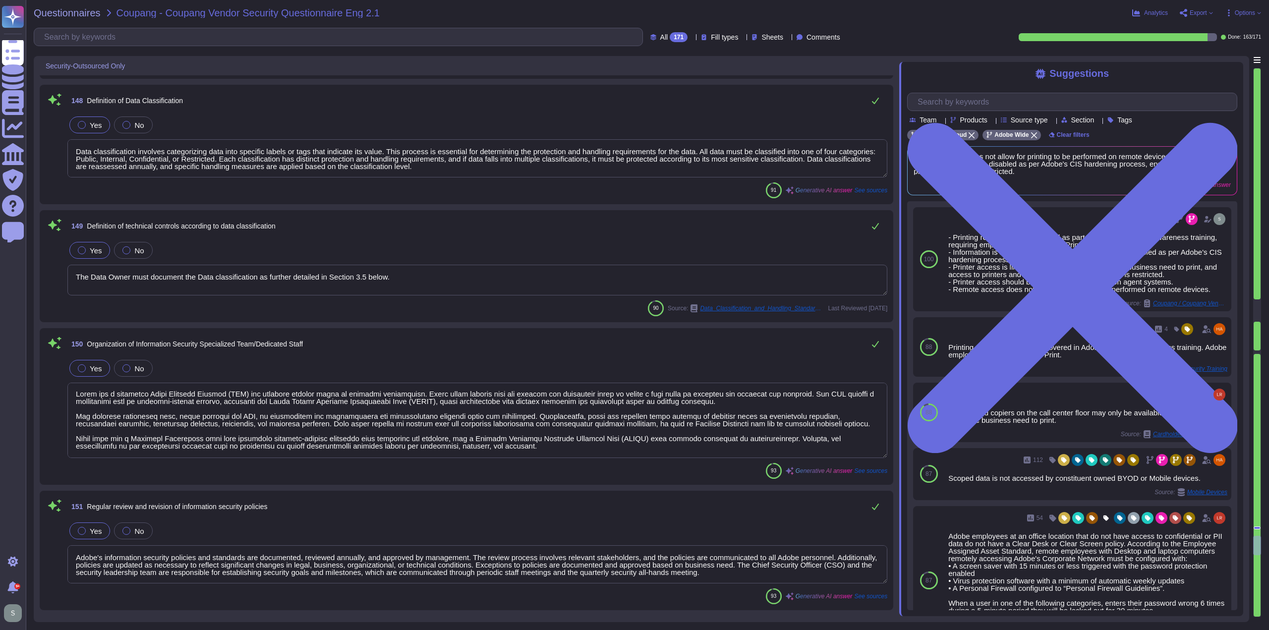
drag, startPoint x: 257, startPoint y: 279, endPoint x: 558, endPoint y: 283, distance: 300.9
click at [558, 283] on textarea "The Data Owner must document the Data classification as further detailed in Sec…" at bounding box center [477, 280] width 820 height 31
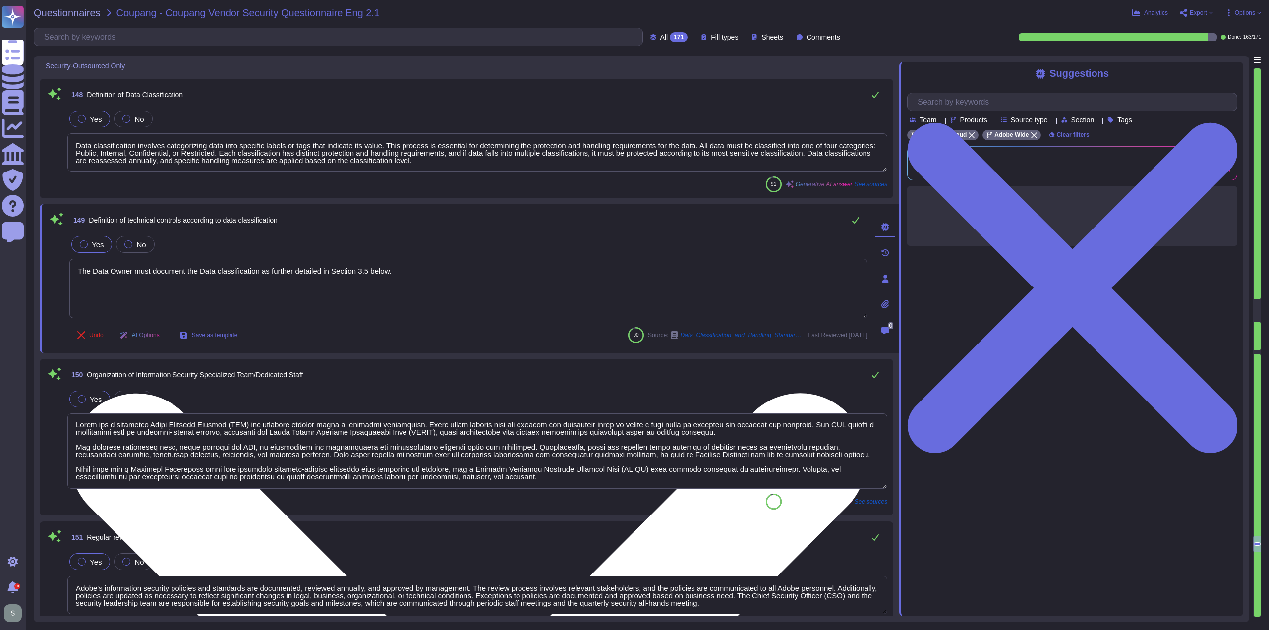
type textarea "Adobe conducts regular information security audits through both internal and ex…"
type textarea "The Data Owner must document the Data classification"
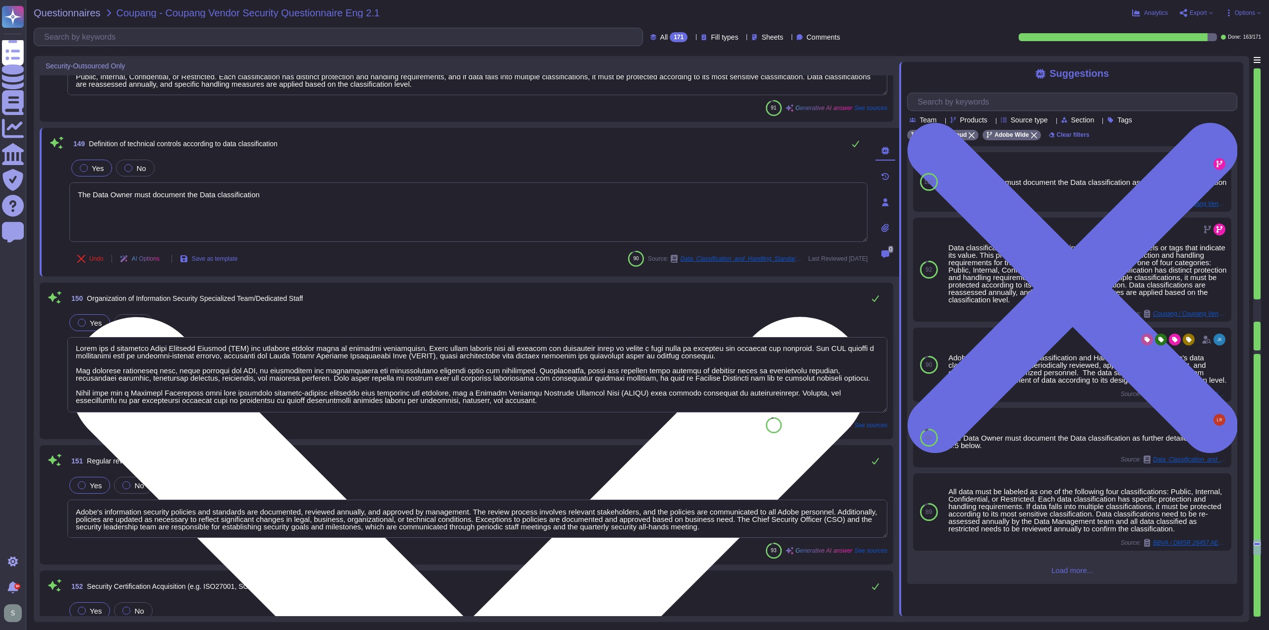
type textarea "Adobe conducts mandatory, annual Security Awareness Training for all regular em…"
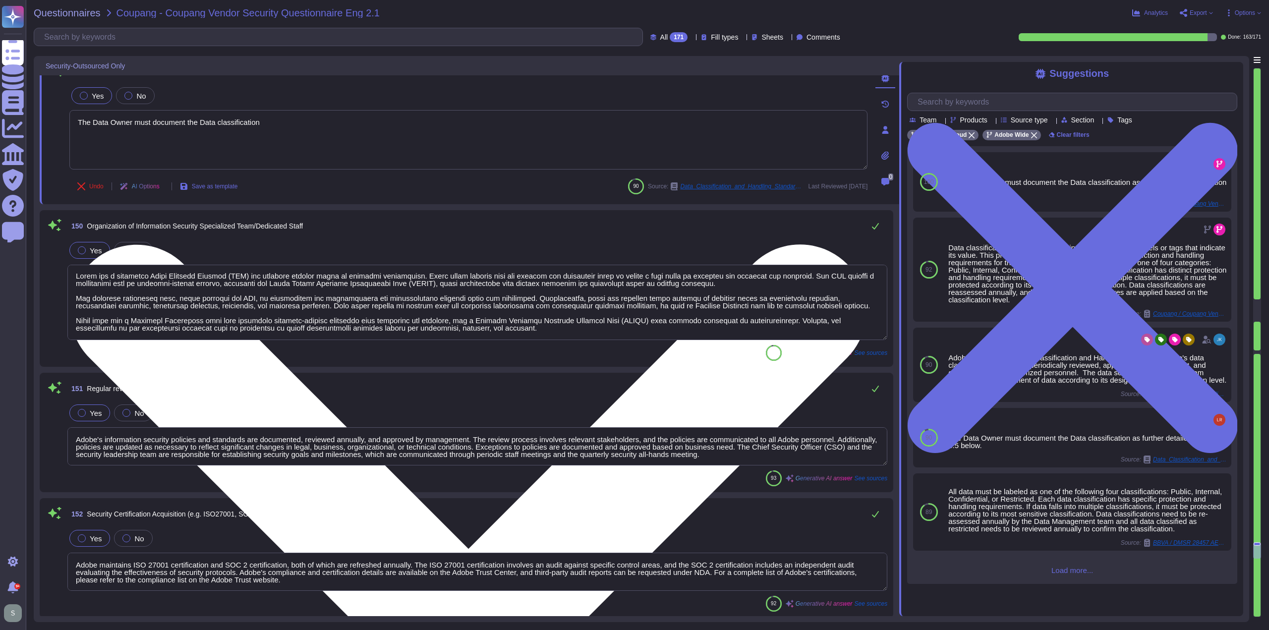
scroll to position [19820, 0]
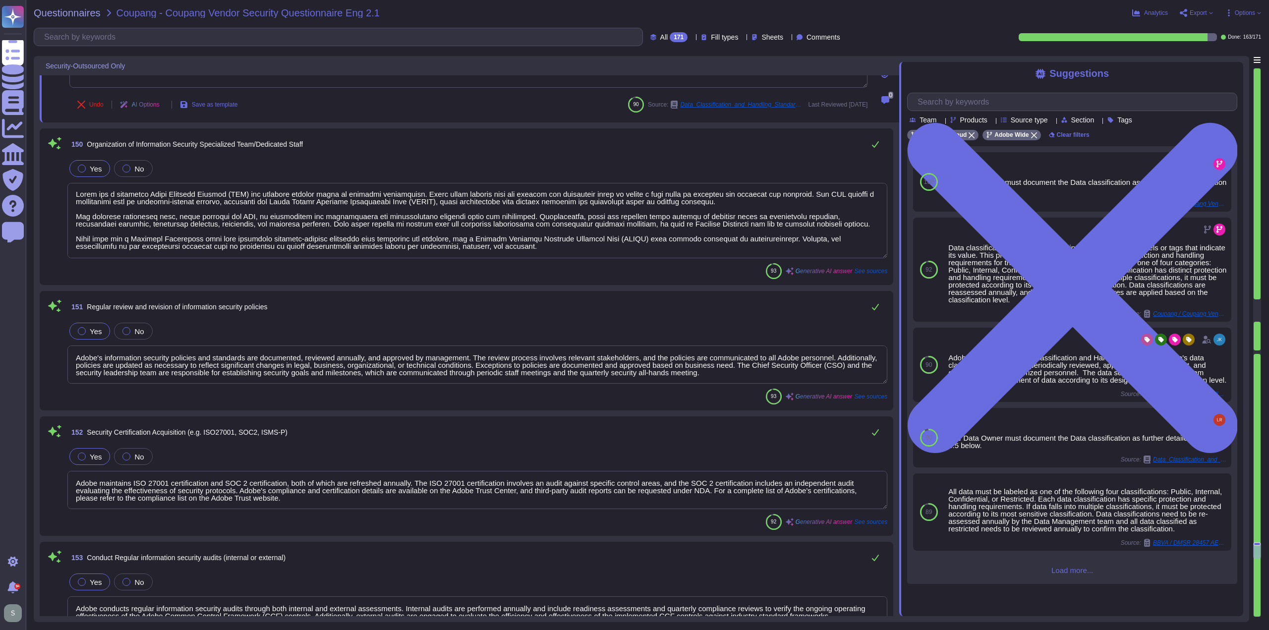
type textarea "Lorem ipsumdol sitametco ad elitsedd e tempori utlabore etdolorem aliquaen ad m…"
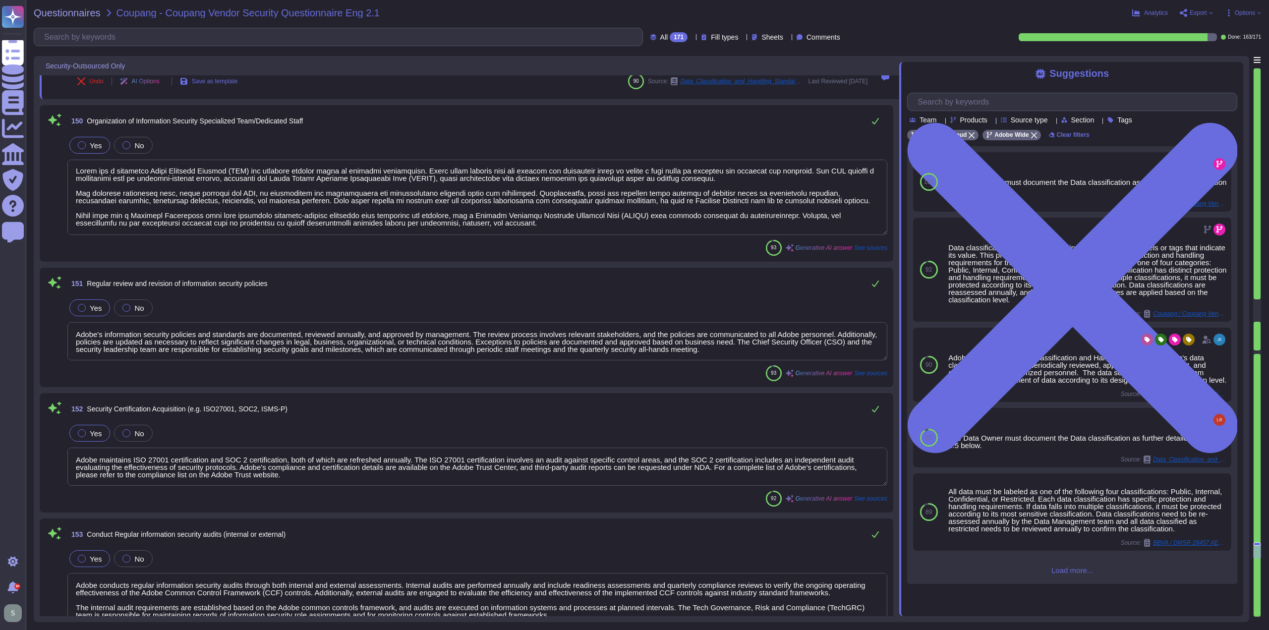
type textarea "The Data Owner must document the Data classification"
click at [501, 229] on textarea at bounding box center [477, 197] width 820 height 75
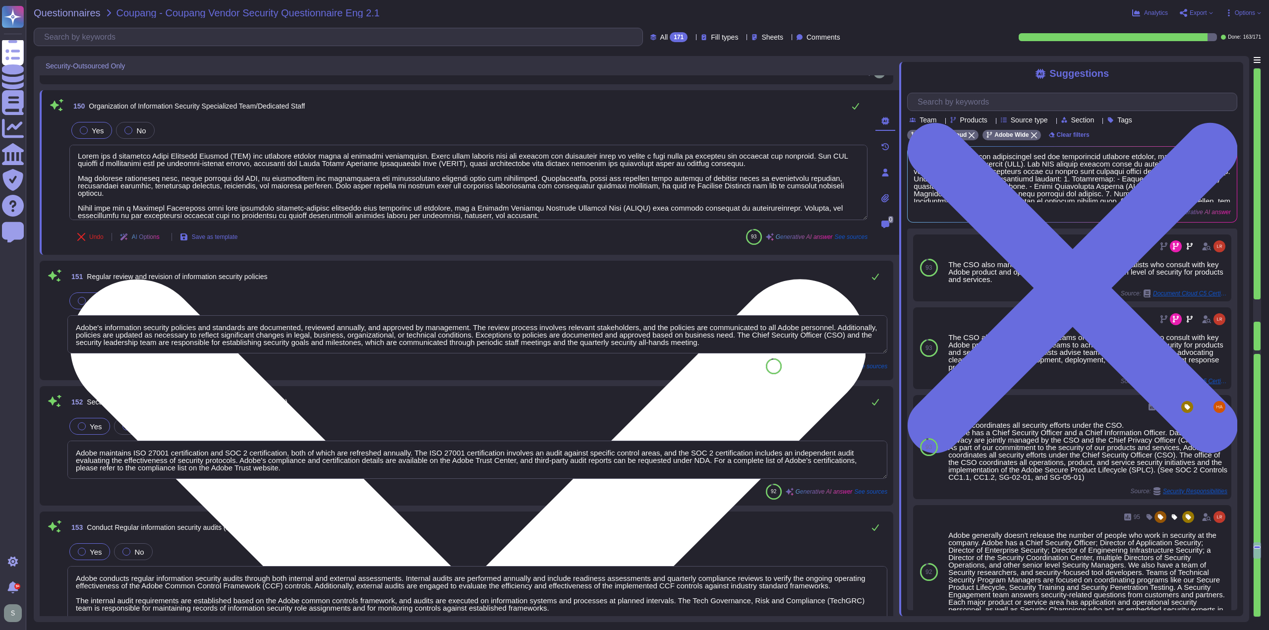
click at [548, 209] on textarea at bounding box center [468, 182] width 798 height 75
click at [537, 210] on textarea at bounding box center [468, 182] width 798 height 75
click at [550, 209] on textarea at bounding box center [468, 182] width 798 height 75
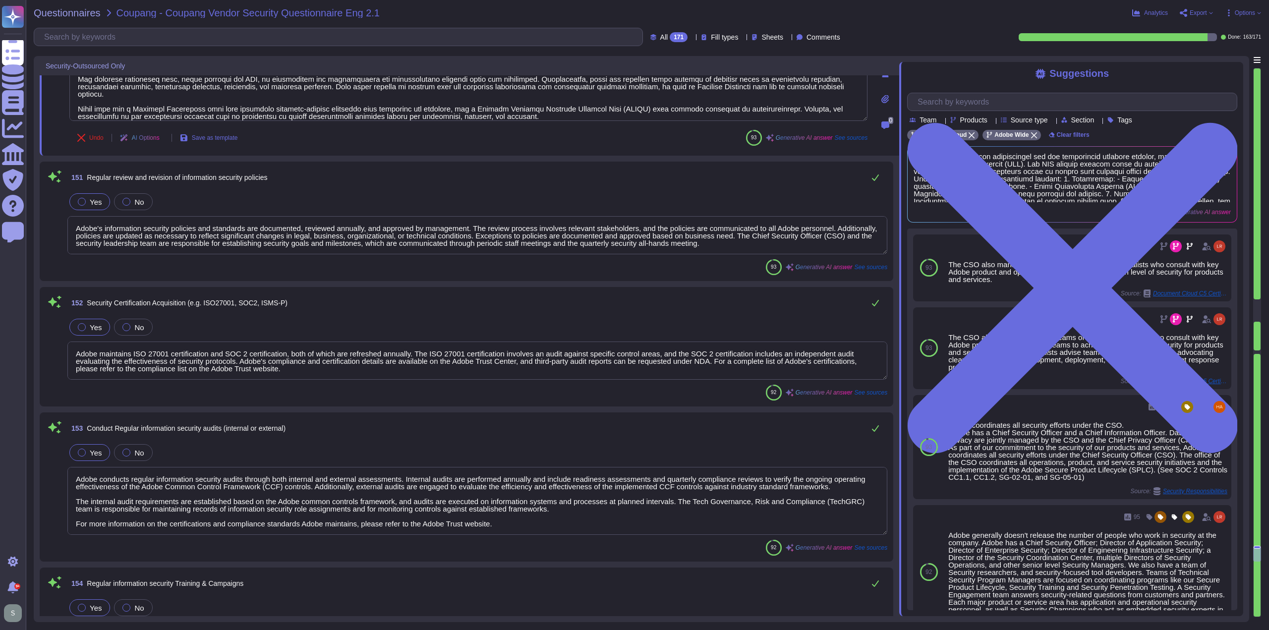
scroll to position [1, 0]
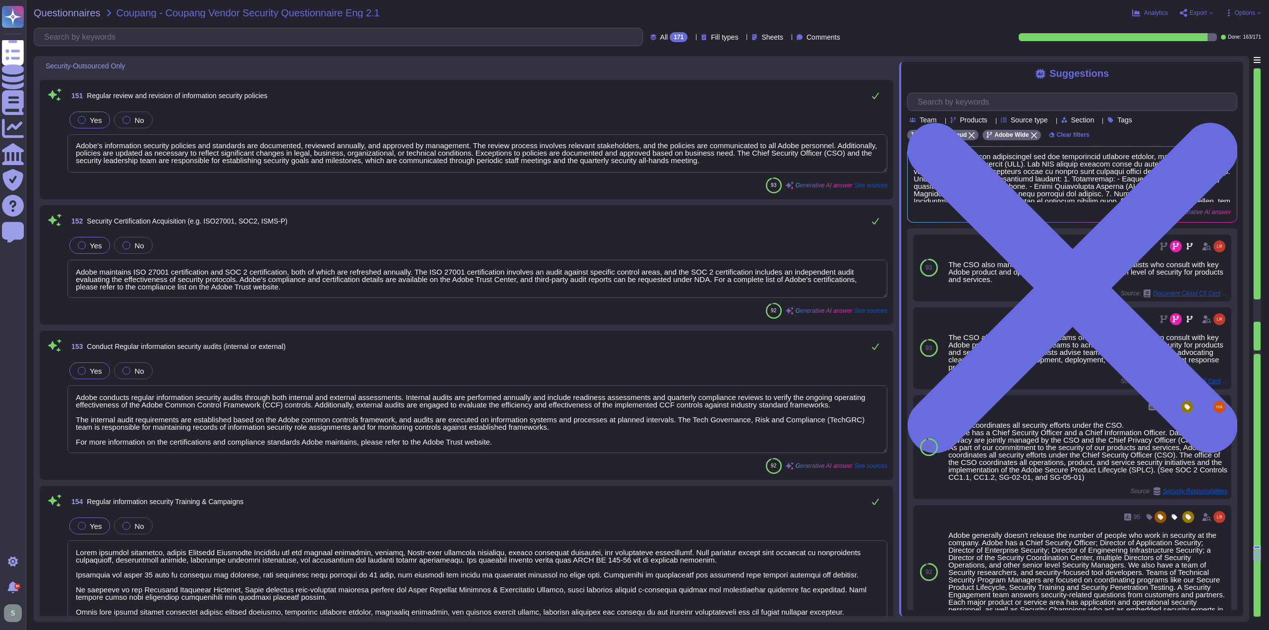
type textarea "There have been no losses or breaches experienced by Adobe in the last five yea…"
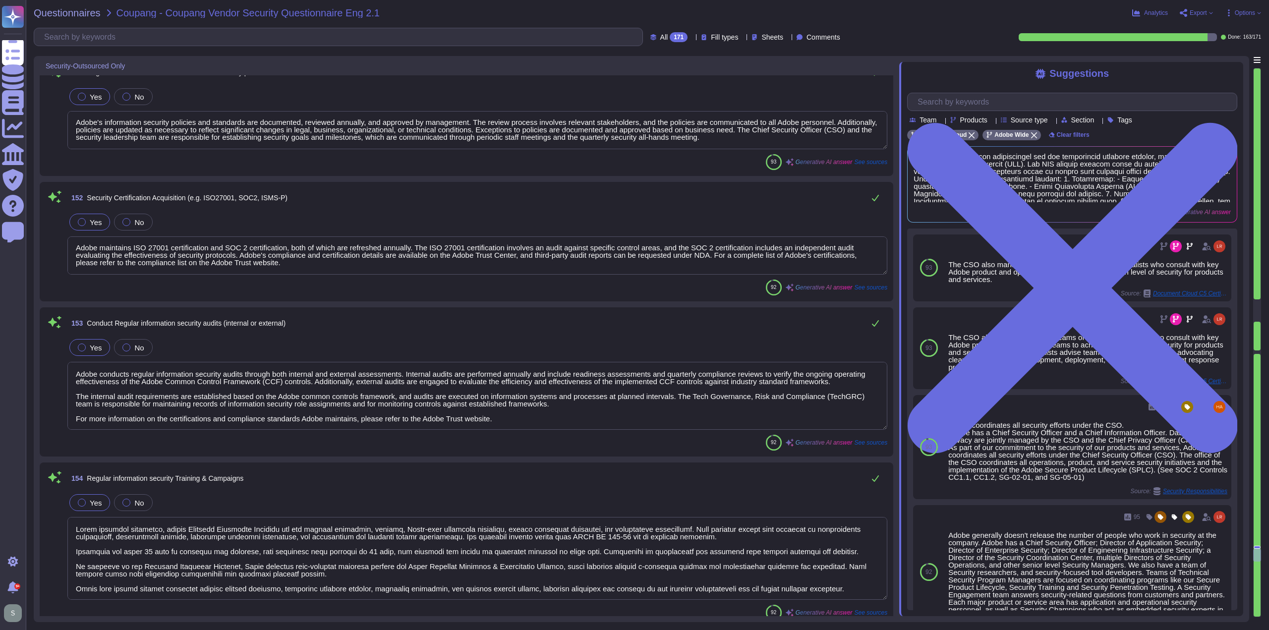
click at [305, 267] on textarea "Adobe maintains ISO 27001 certification and SOC 2 certification, both of which …" at bounding box center [477, 255] width 820 height 38
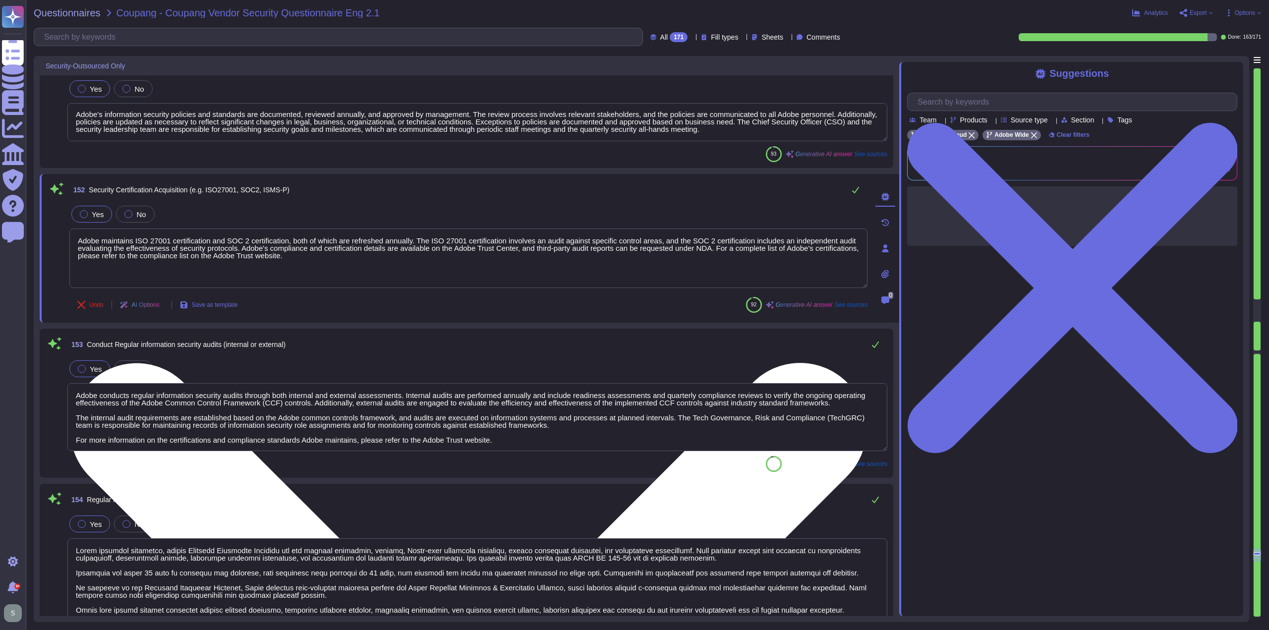
scroll to position [0, 0]
type textarea "There have been no losses or breaches experienced by Adobe in the last five yea…"
paste textarea "[URL][DOMAIN_NAME]"
type textarea "Adobe maintains ISO 27001 certification and SOC 2 certification, both of which …"
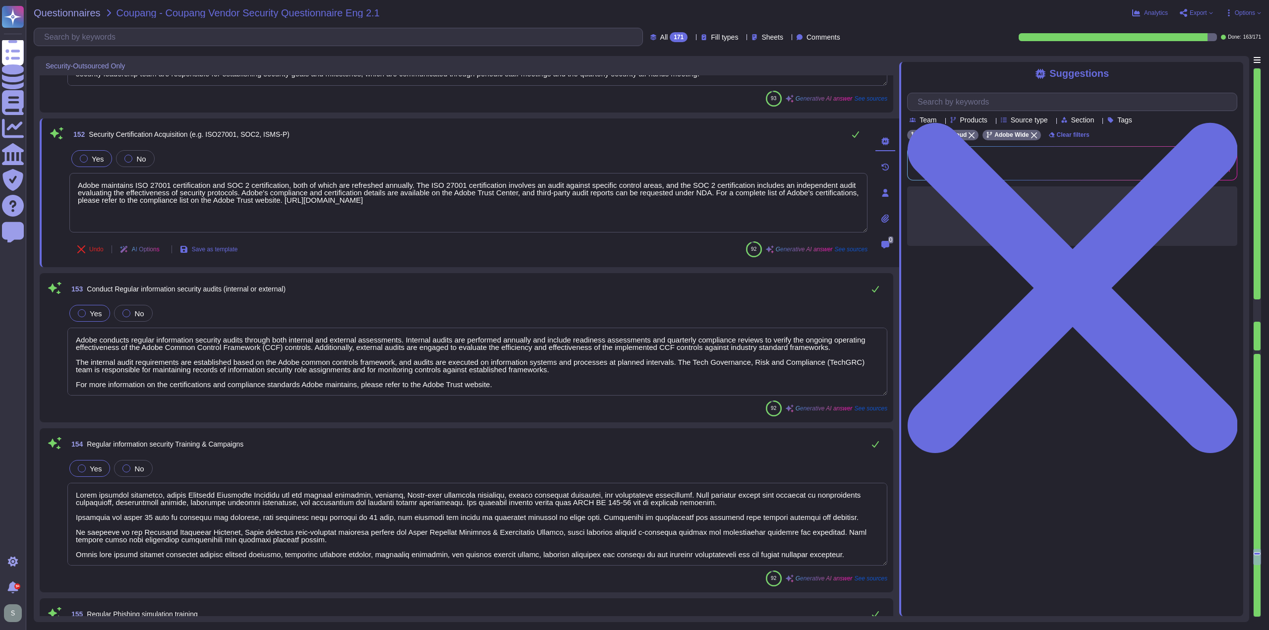
type textarea "No, Adobe has not received anything from ICO in the last 3 years for a data bre…"
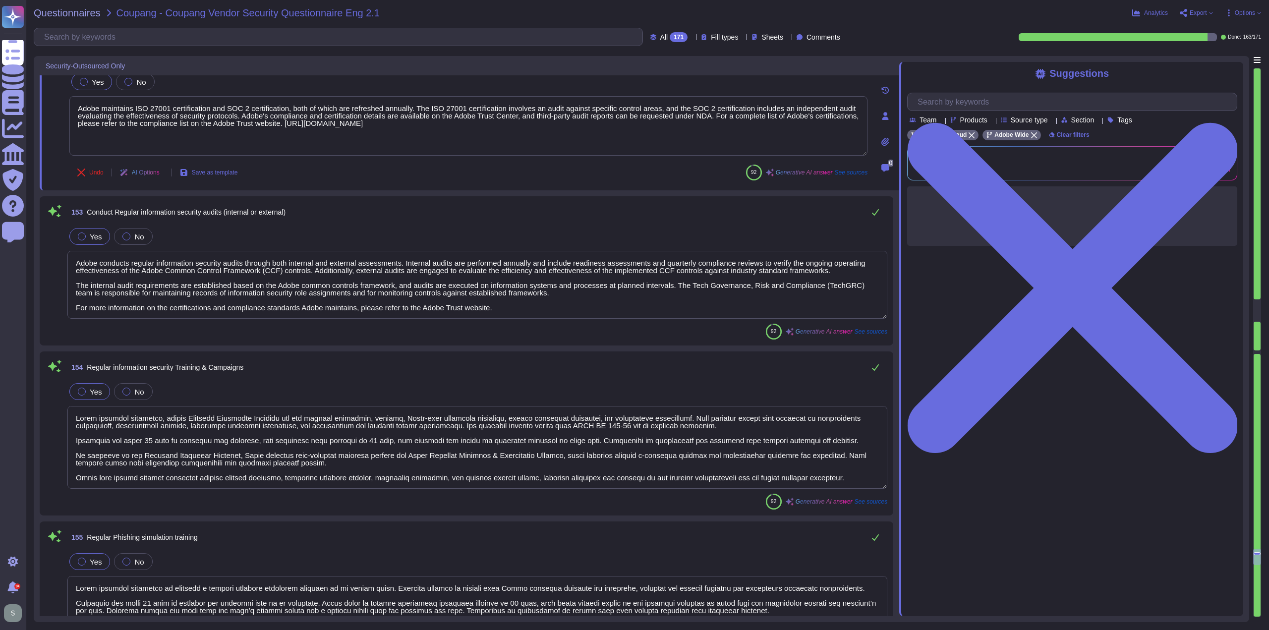
scroll to position [20217, 0]
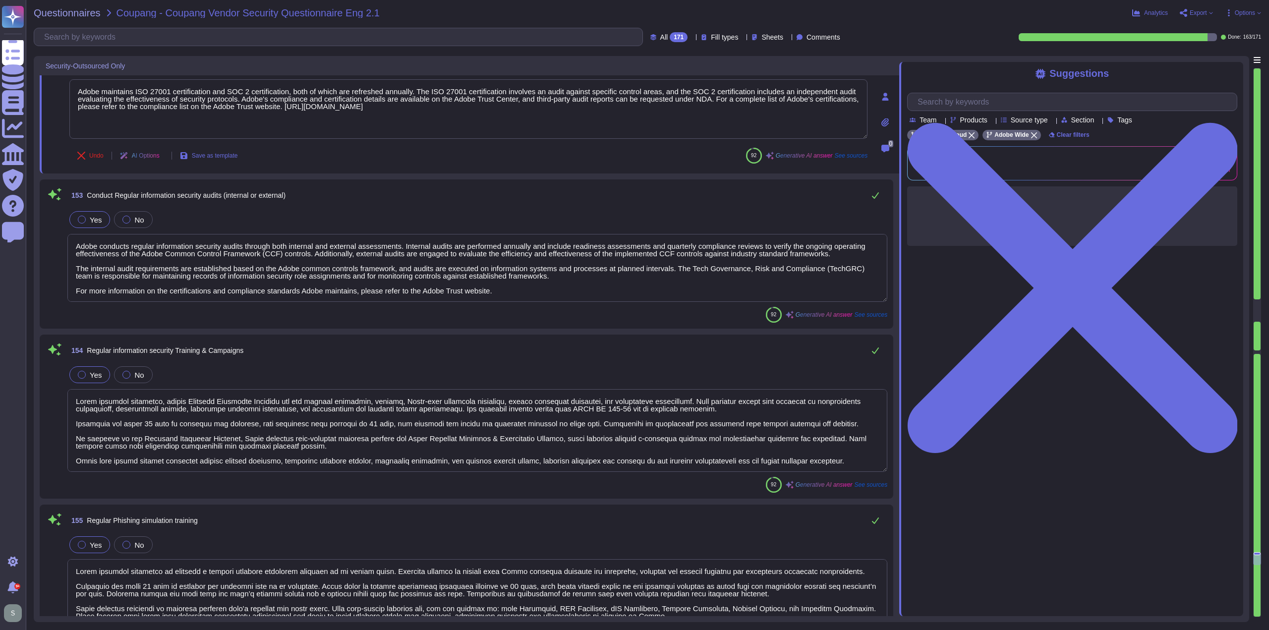
type textarea "Adobe maintains ISO 27001 certification and SOC 2 certification, both of which …"
click at [503, 289] on textarea "Adobe conducts regular information security audits through both internal and ex…" at bounding box center [477, 268] width 820 height 68
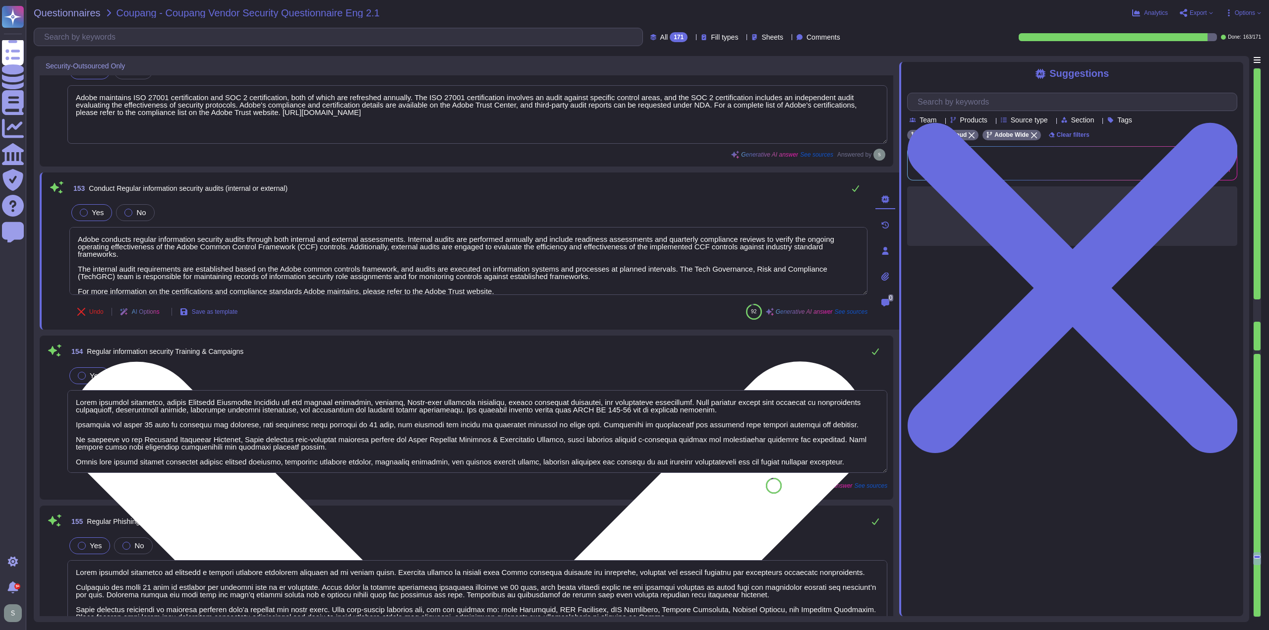
type textarea "Adobe does not comment on specific legal complaints. Being a publicly traded co…"
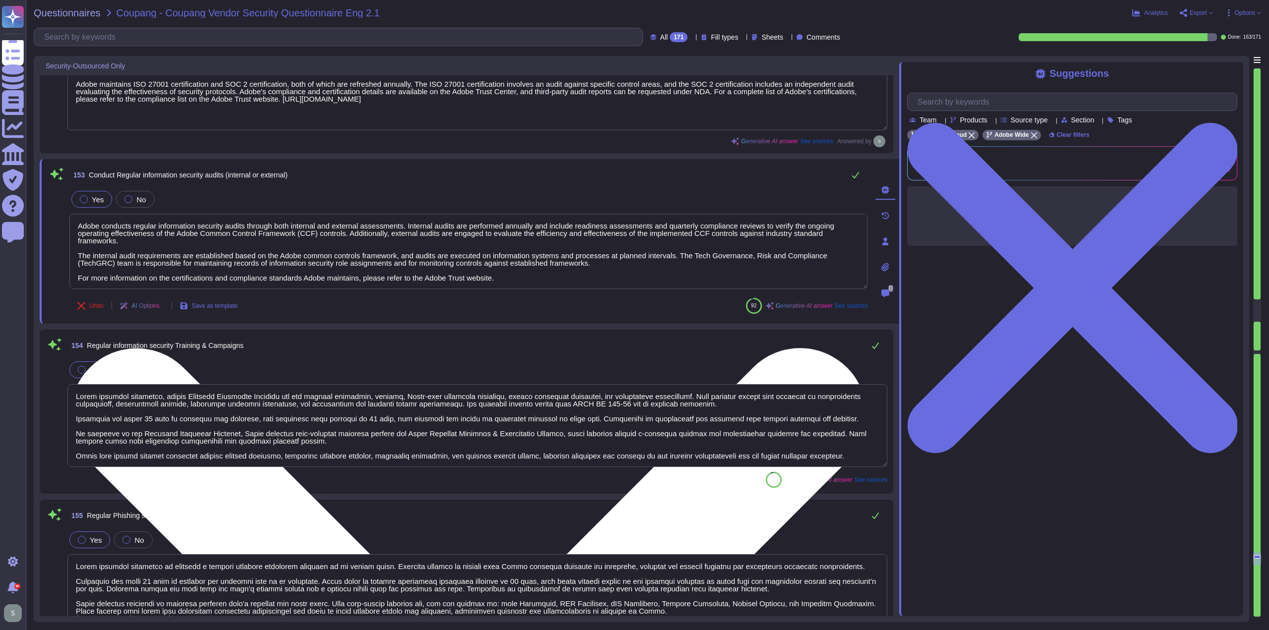
paste textarea "[URL][DOMAIN_NAME]"
type textarea "Adobe conducts regular information security audits through both internal and ex…"
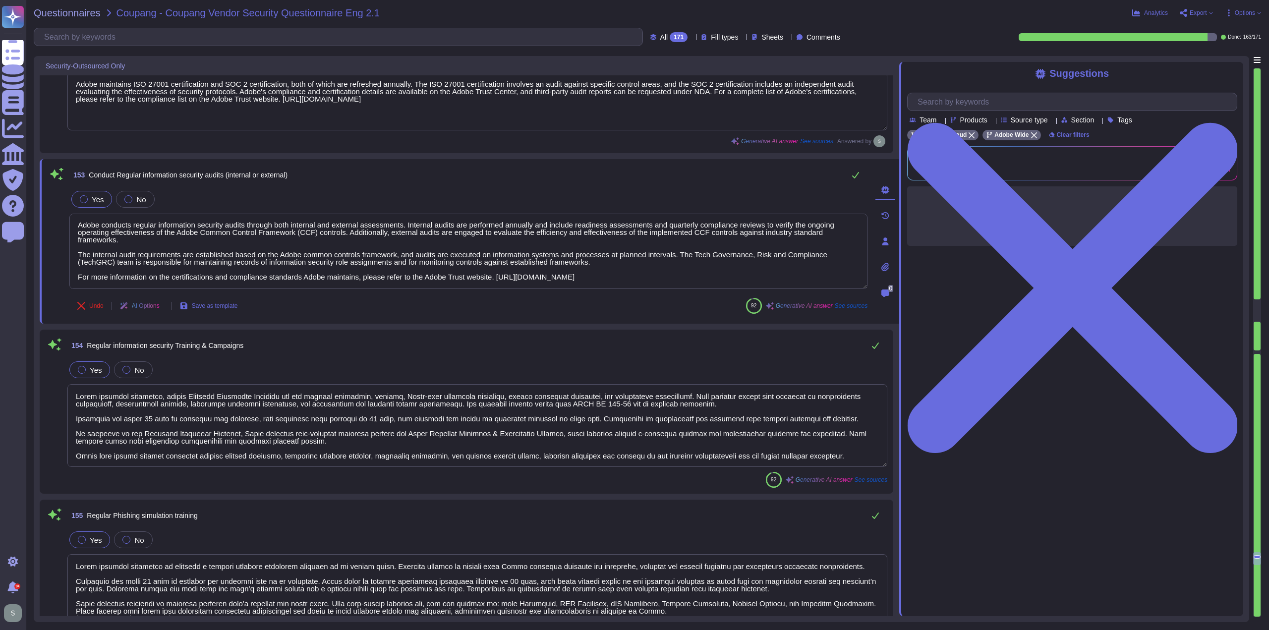
type textarea "Adobe does not comment on specific legal complaints. Being a publicly traded co…"
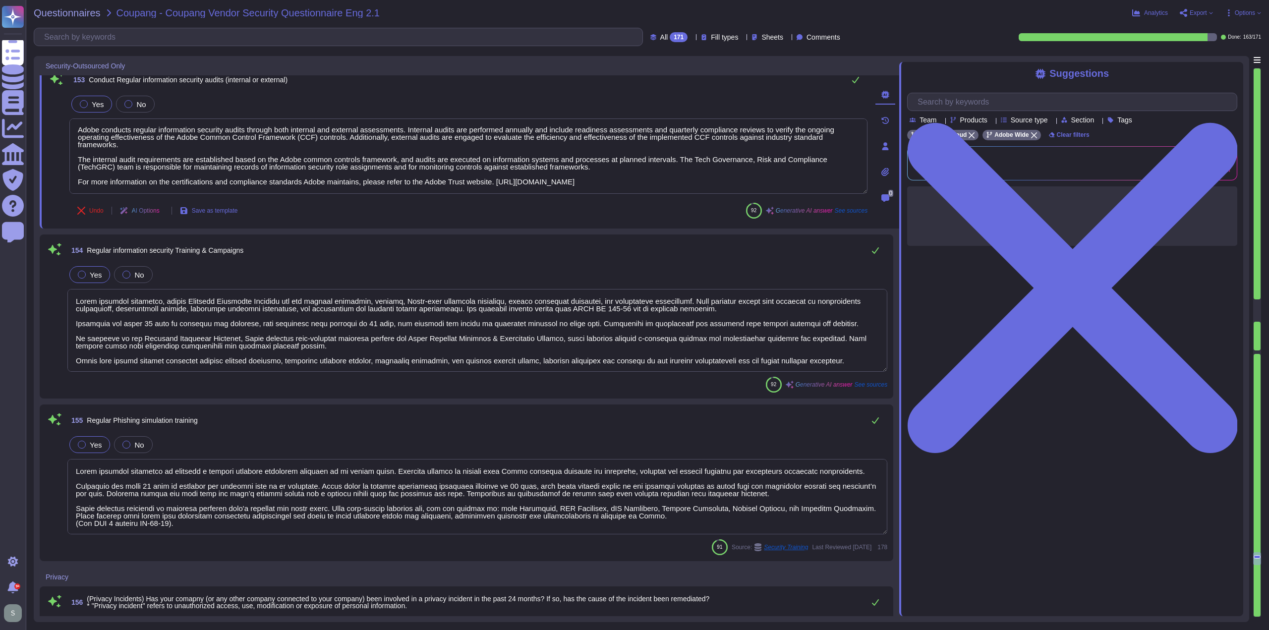
scroll to position [20316, 0]
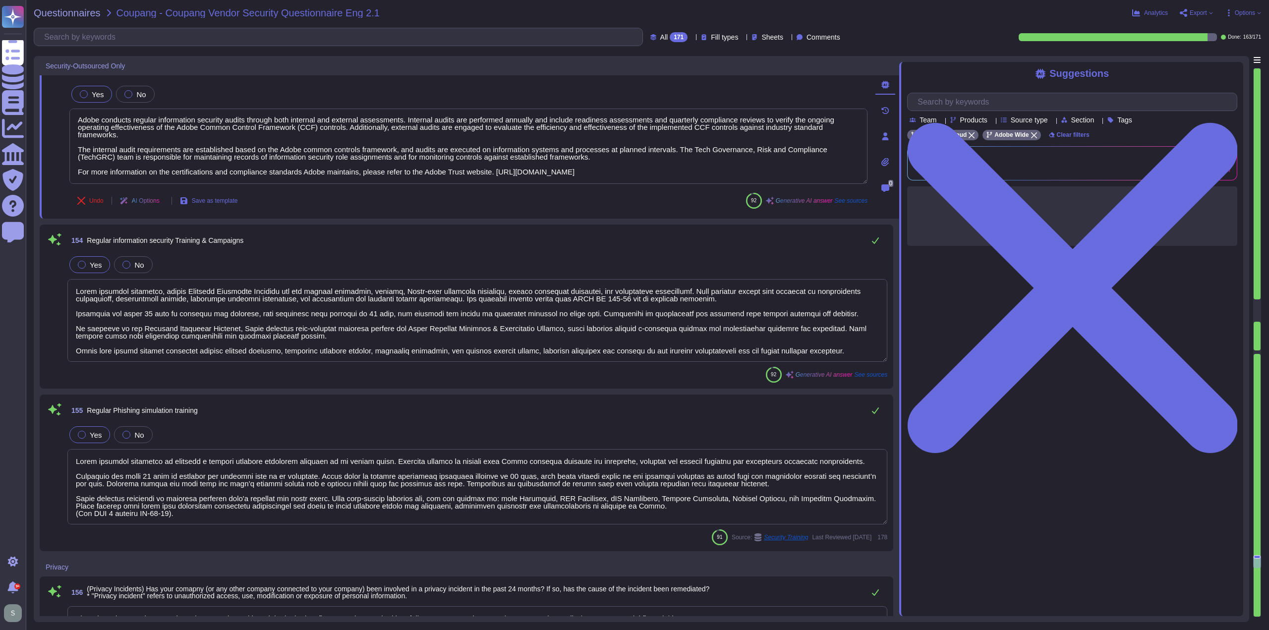
type textarea "Yes, there is an established internal management plan. Management conducts ongo…"
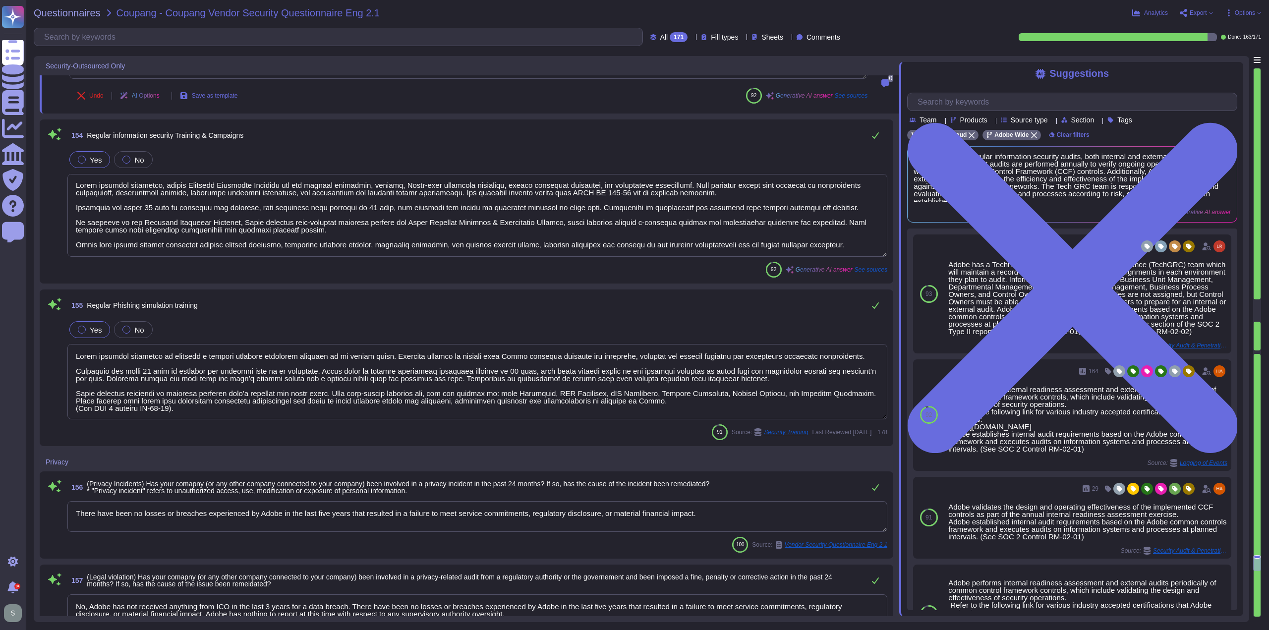
type textarea "Adobe coordinates all privacy efforts under the Chief Privacy Officer (CPO). Th…"
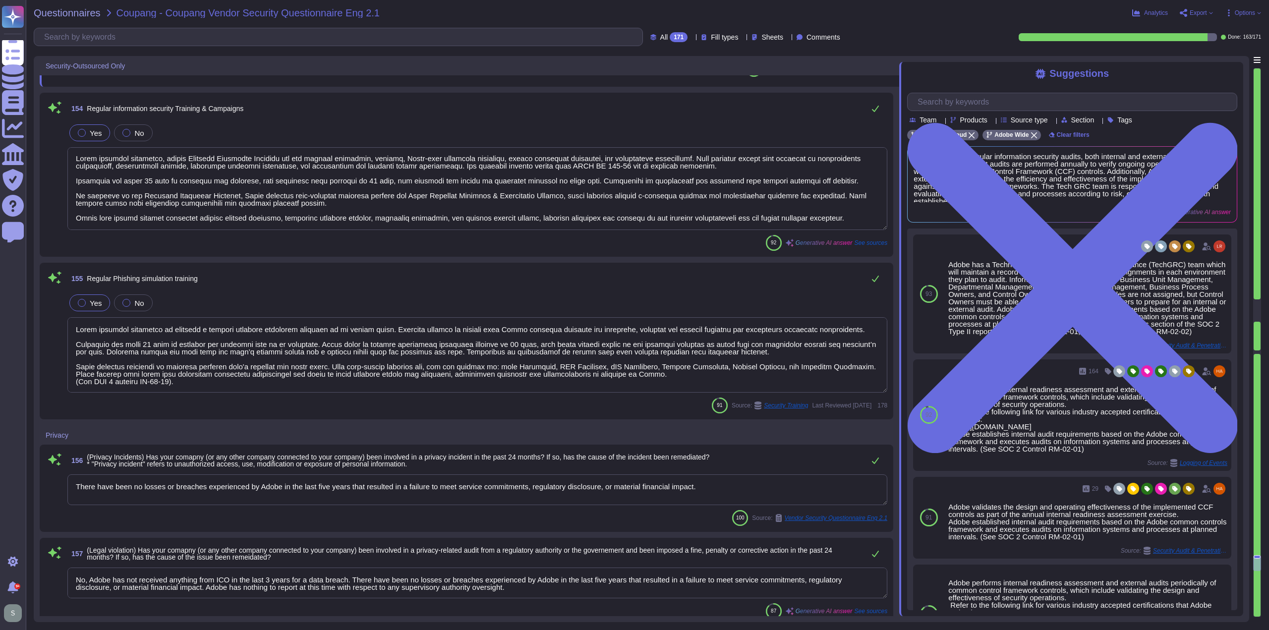
type textarea "Adobe conducts regular information security audits through both internal and ex…"
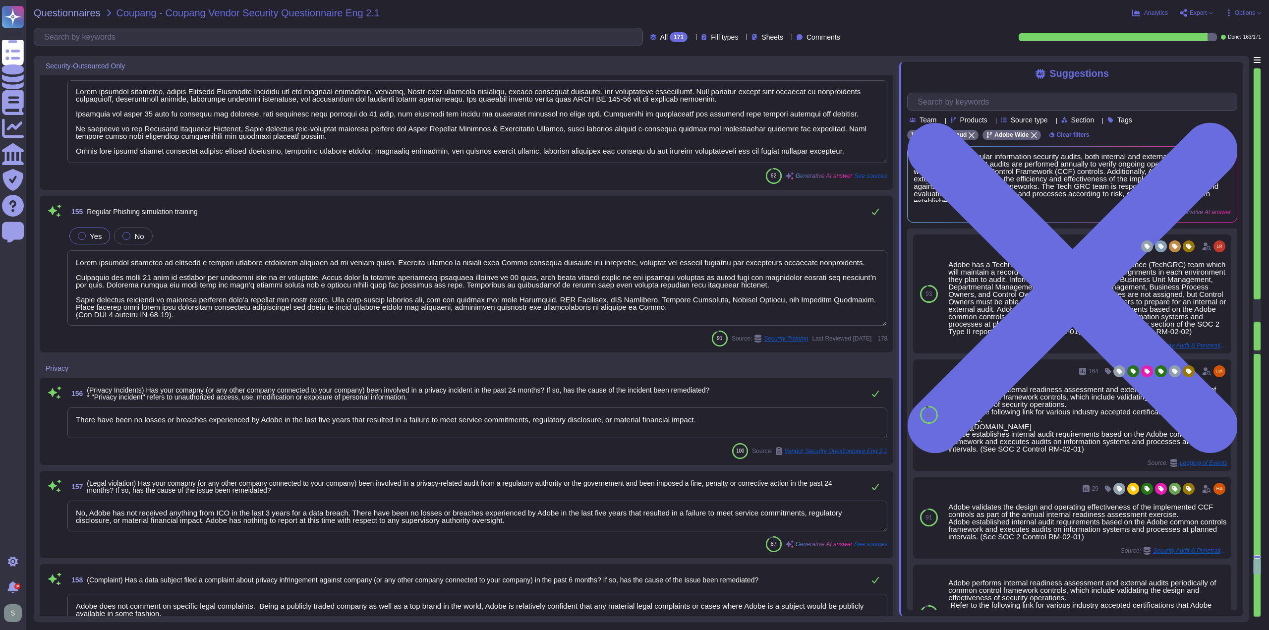
type textarea "The Chief Privacy Officer (CPO) at Adobe is [PERSON_NAME], who is also the Vice…"
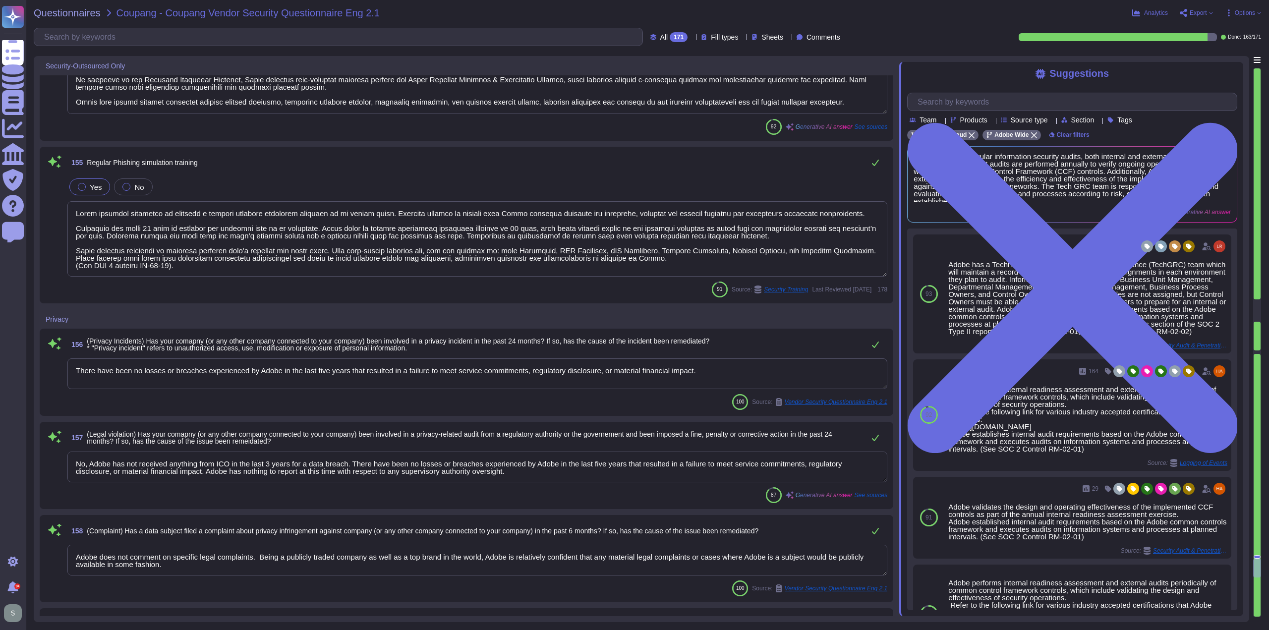
scroll to position [20564, 0]
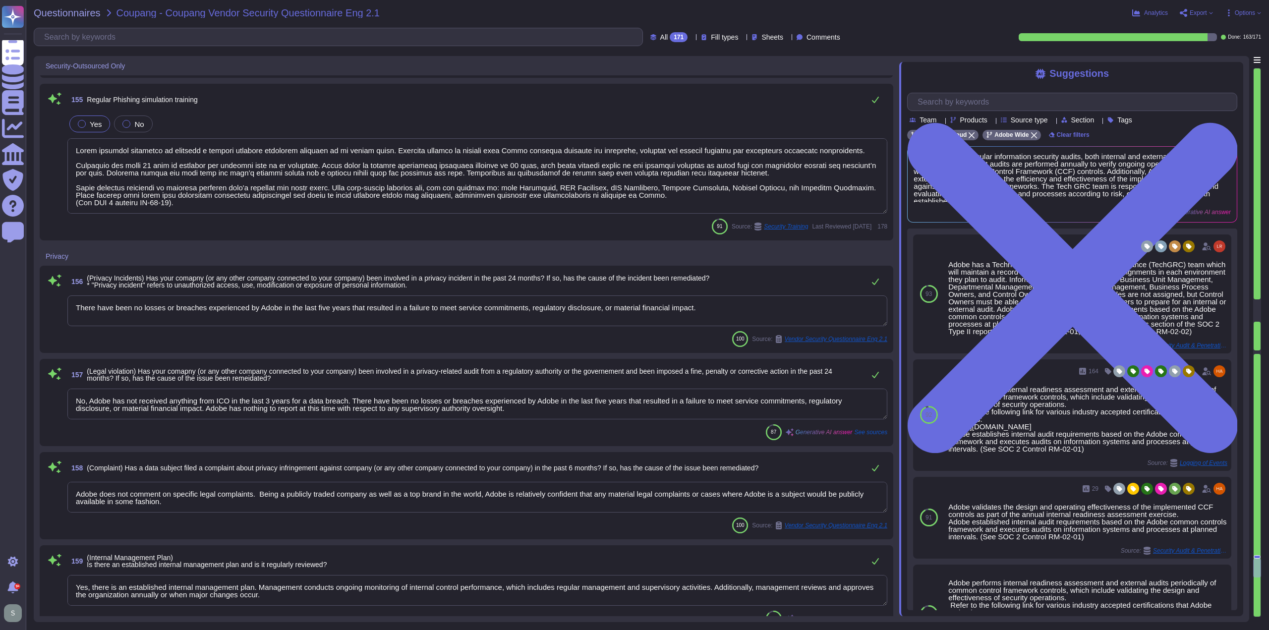
type textarea "Yes, Adobe requires all personnel, including those handling electronically-prot…"
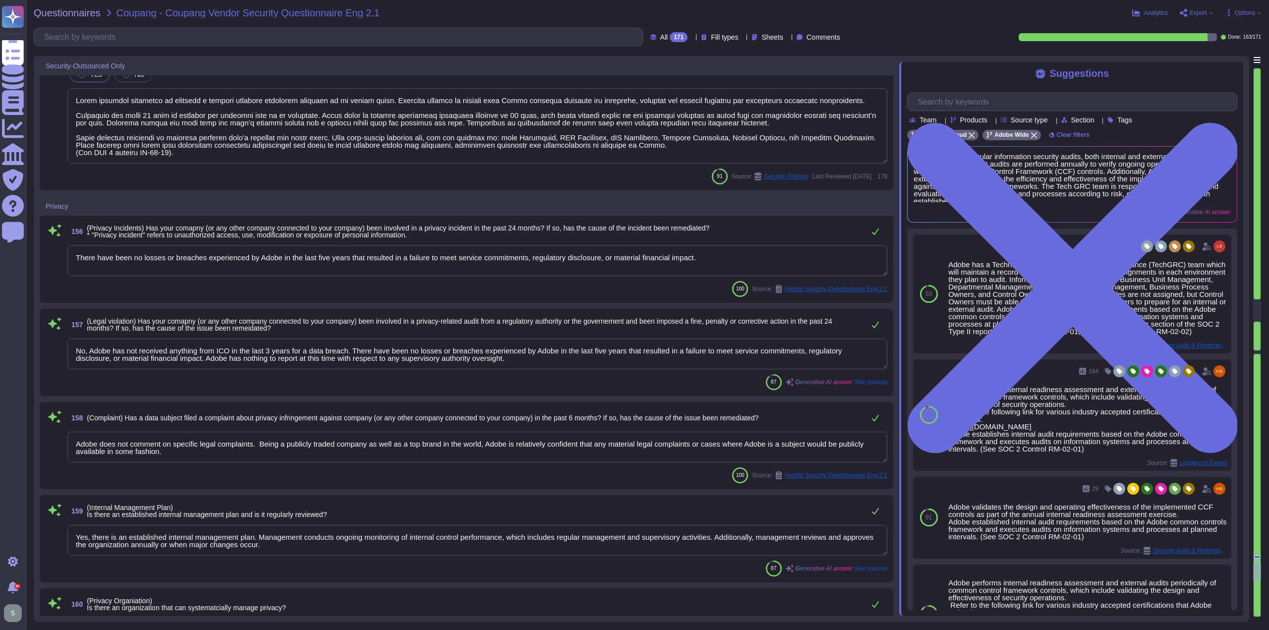
scroll to position [1, 0]
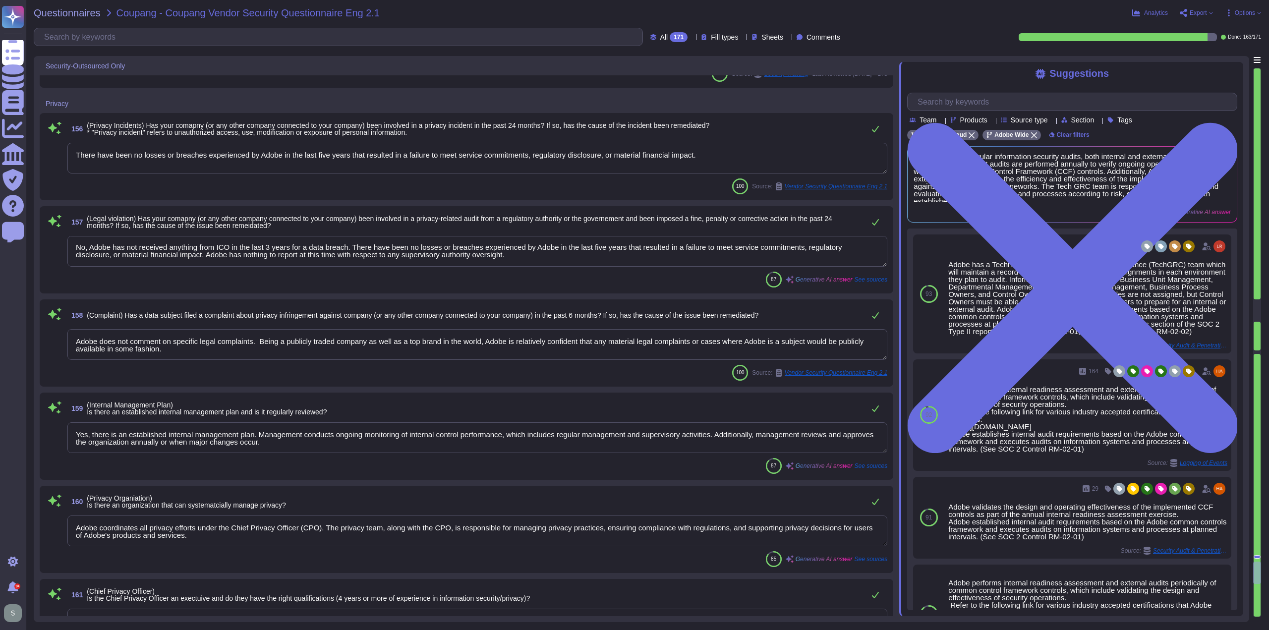
type textarea "Adobe conducts regular internal privacy audits on an annual basis, as well as i…"
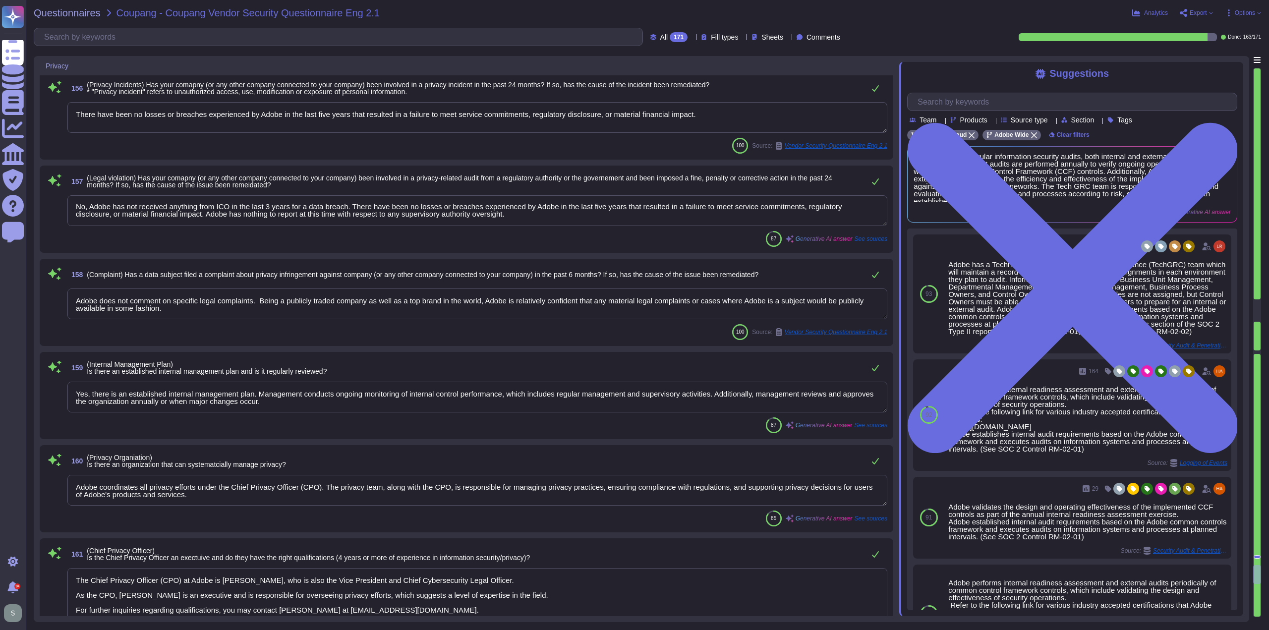
type textarea "Please speak with your Adobe Legal representative for more information."
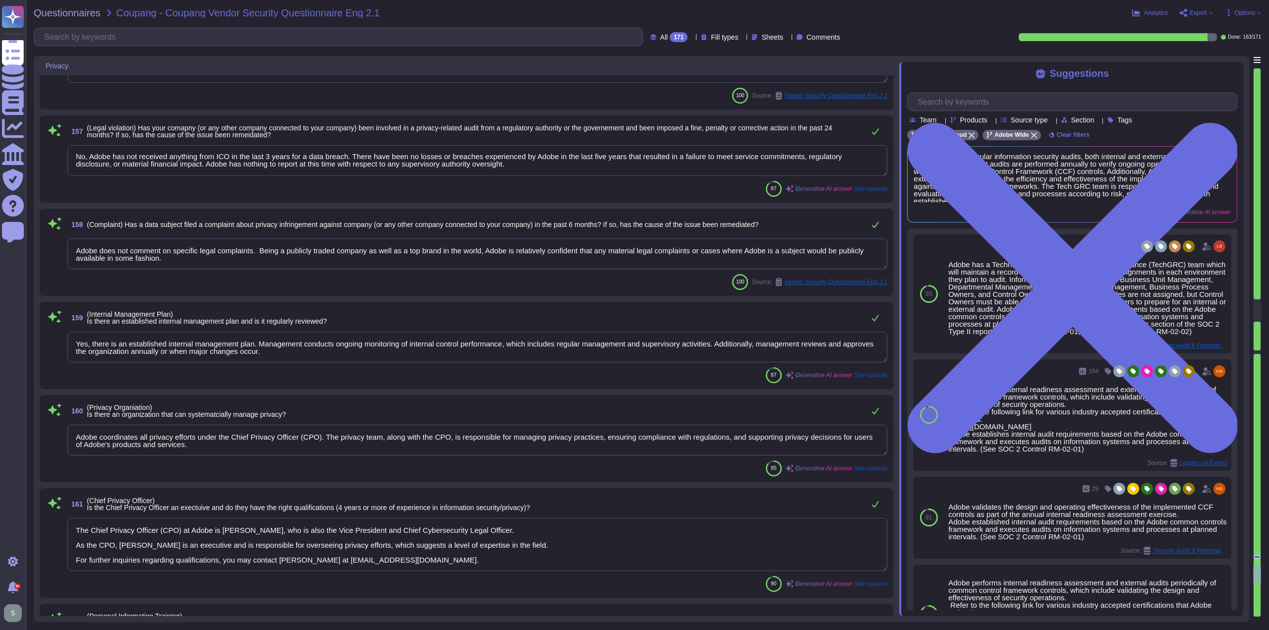
scroll to position [20861, 0]
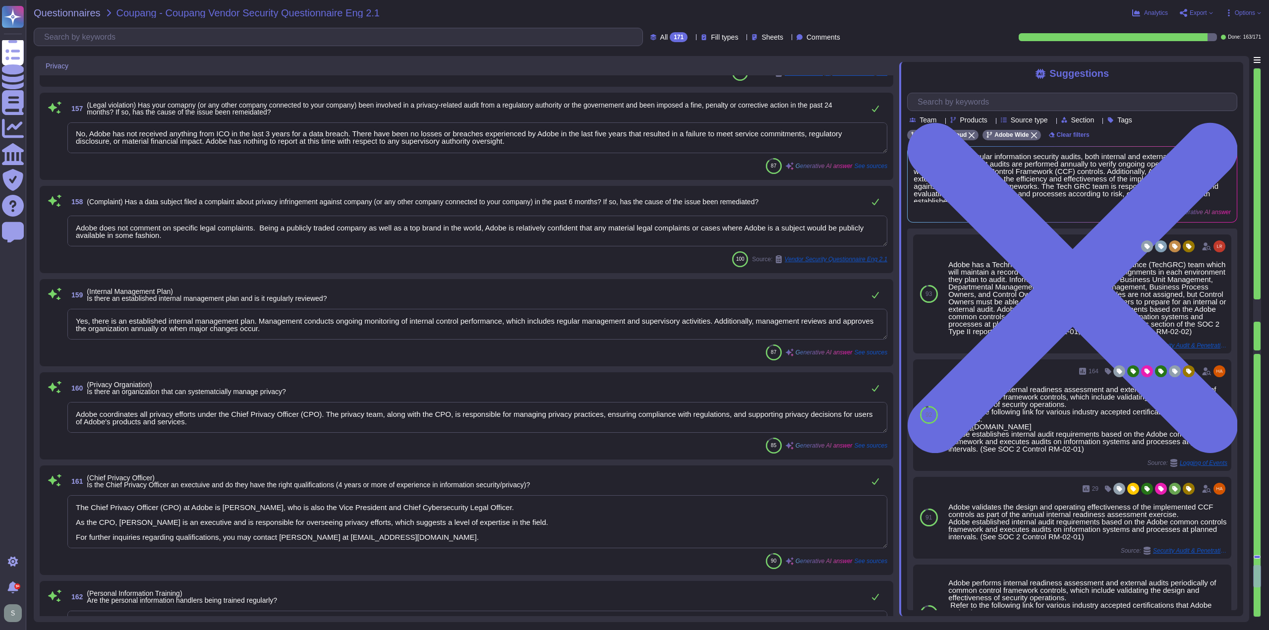
type textarea "Adobe has achieved several significant certifications from external authorities…"
